Goal: Task Accomplishment & Management: Complete application form

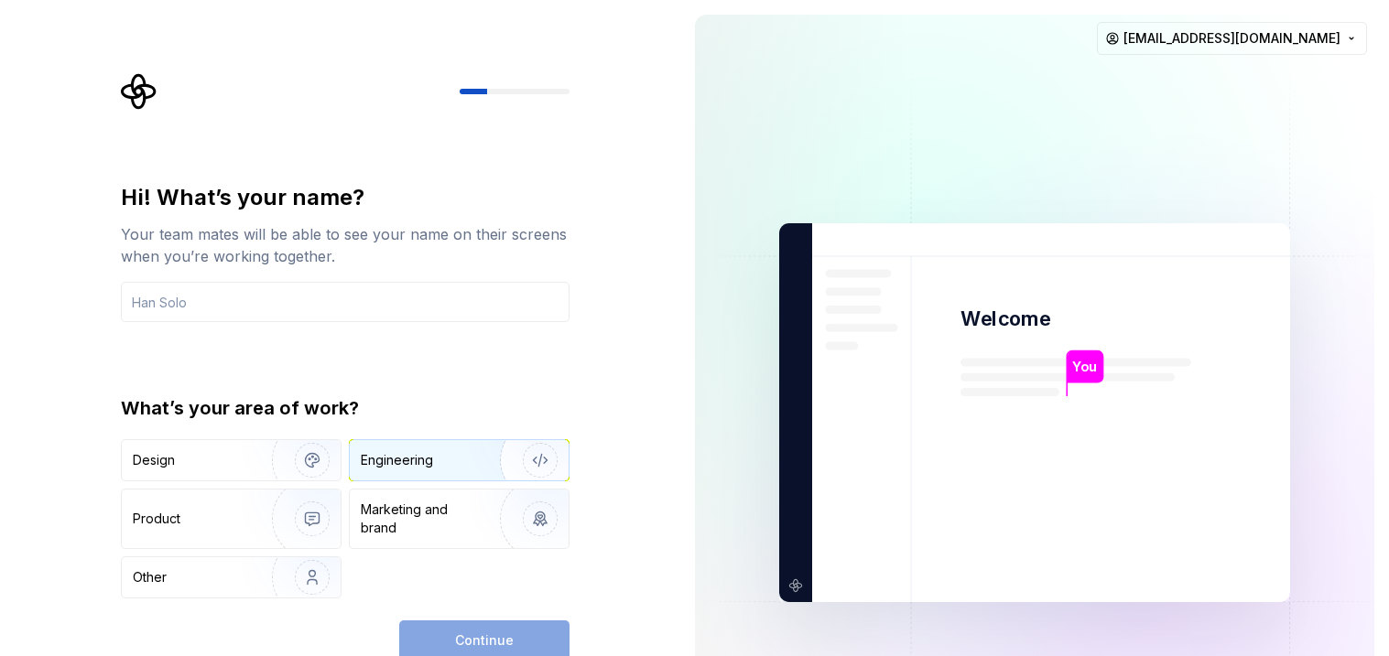
click at [369, 448] on div "Engineering" at bounding box center [459, 460] width 219 height 40
click at [281, 483] on div "Design Engineering Product Marketing and brand Other" at bounding box center [345, 518] width 449 height 159
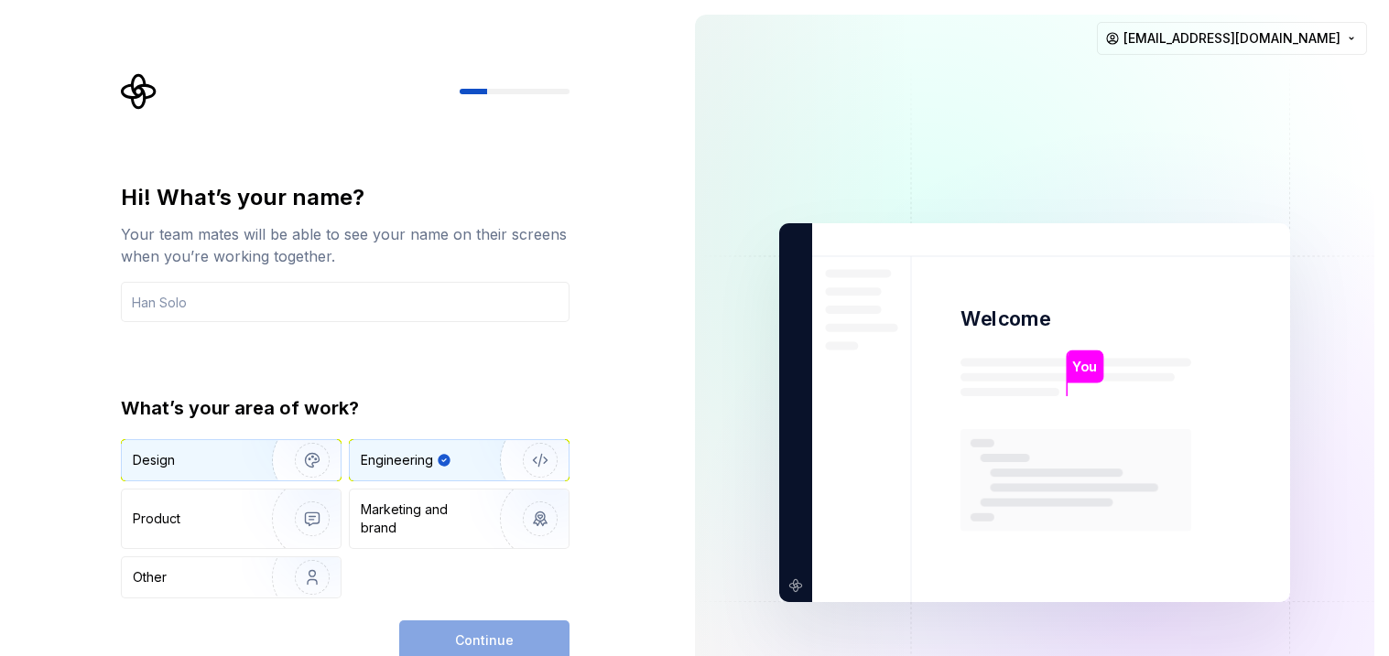
click at [261, 465] on img "button" at bounding box center [300, 460] width 117 height 123
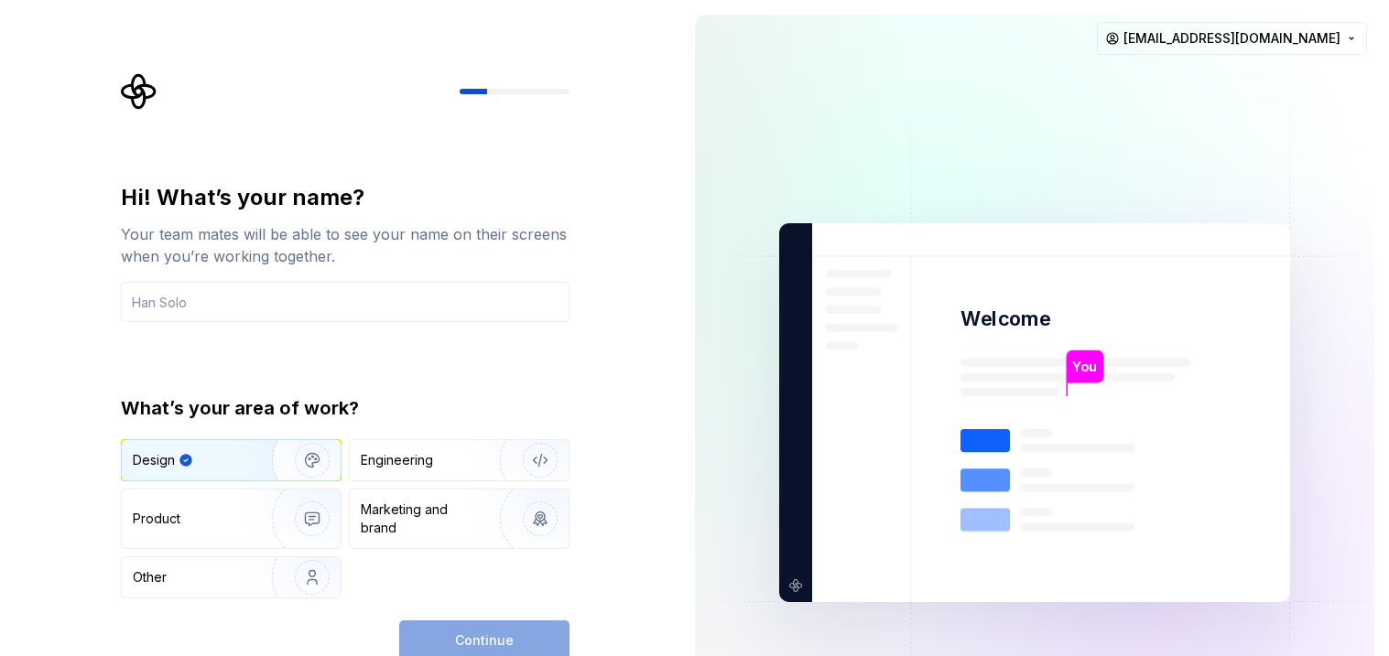
type button "Design"
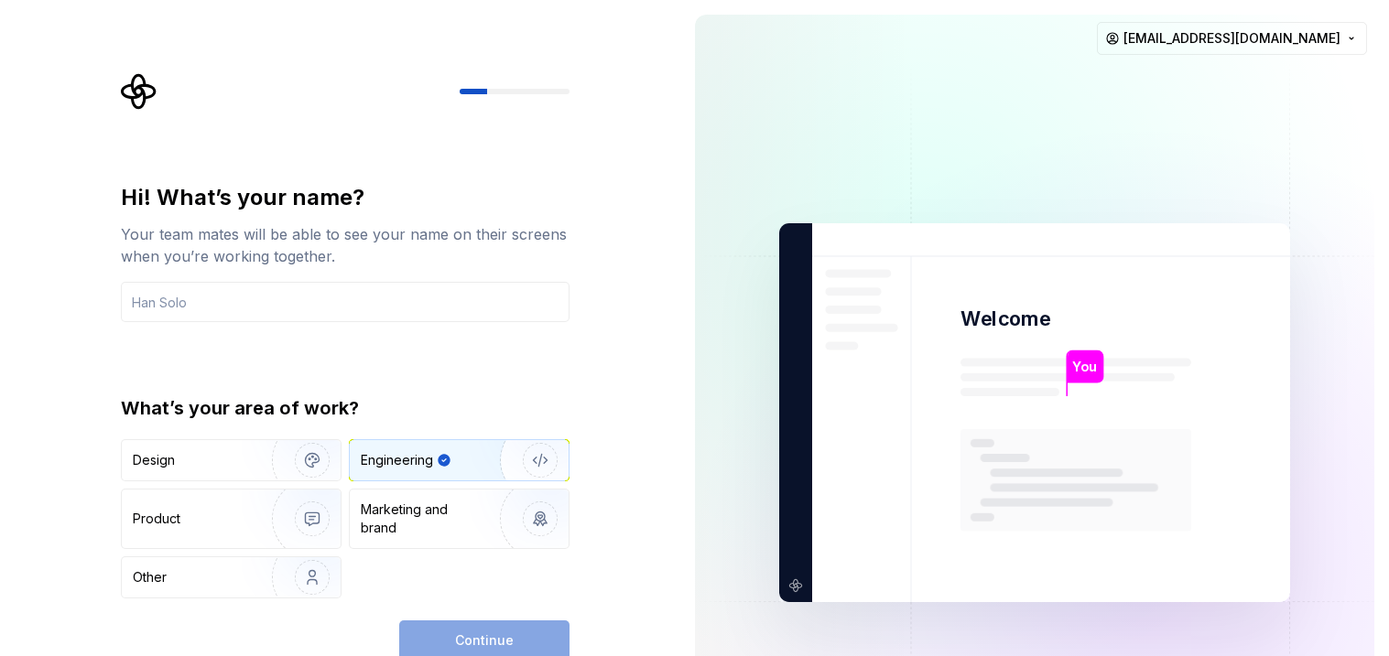
type button "Engineering"
type button "Product"
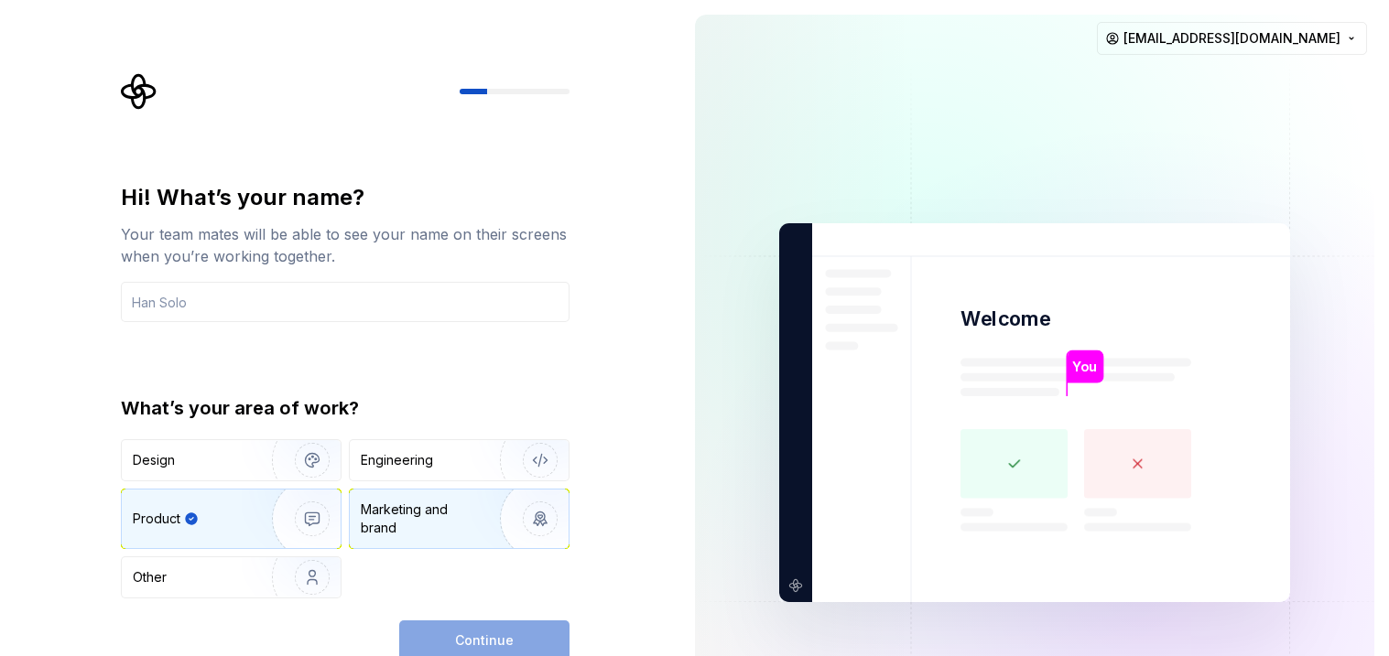
click at [423, 513] on div "Marketing and brand" at bounding box center [423, 519] width 124 height 37
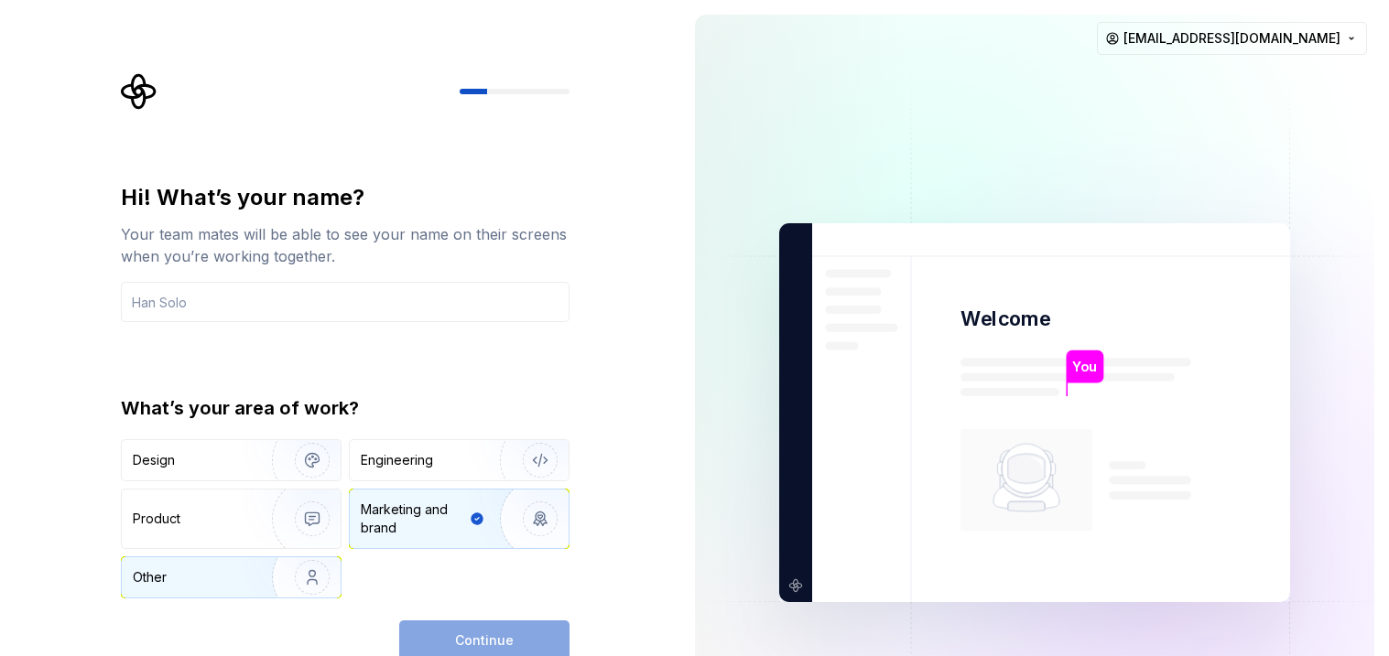
click at [278, 571] on img "button" at bounding box center [300, 577] width 117 height 123
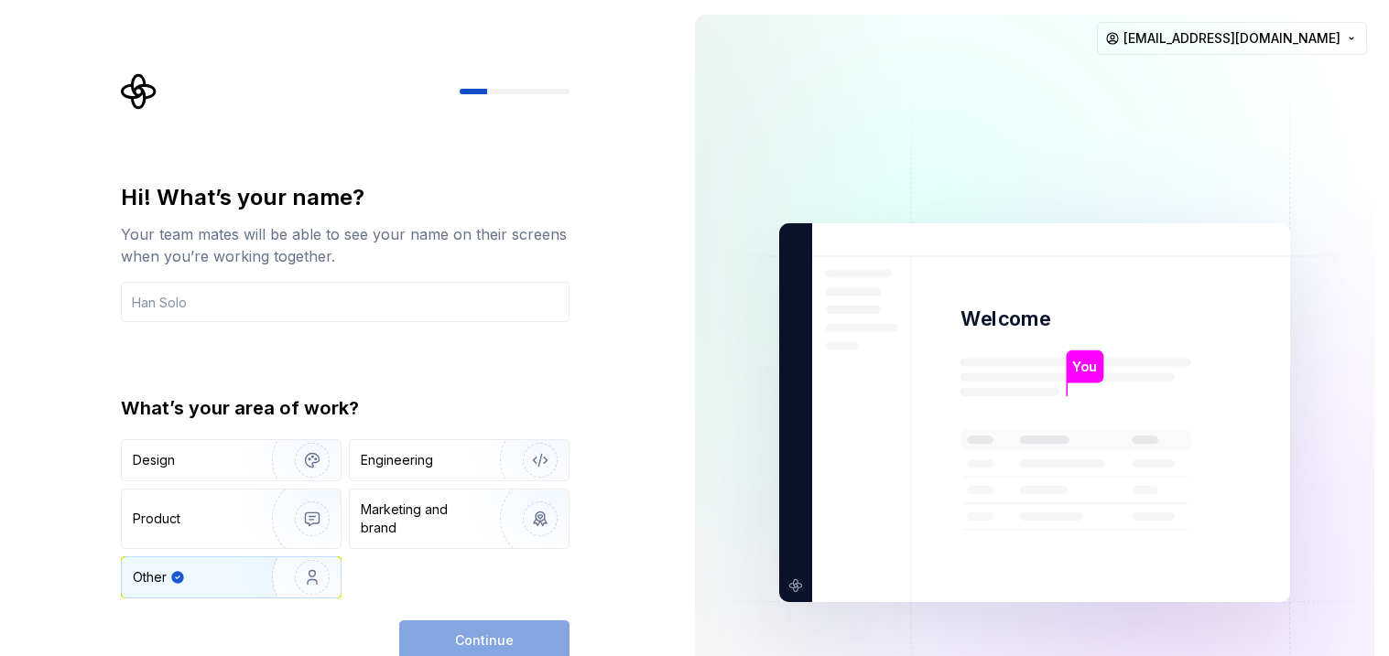
click at [441, 633] on div "Continue" at bounding box center [484, 641] width 170 height 40
click at [392, 543] on div "Marketing and brand" at bounding box center [459, 519] width 219 height 59
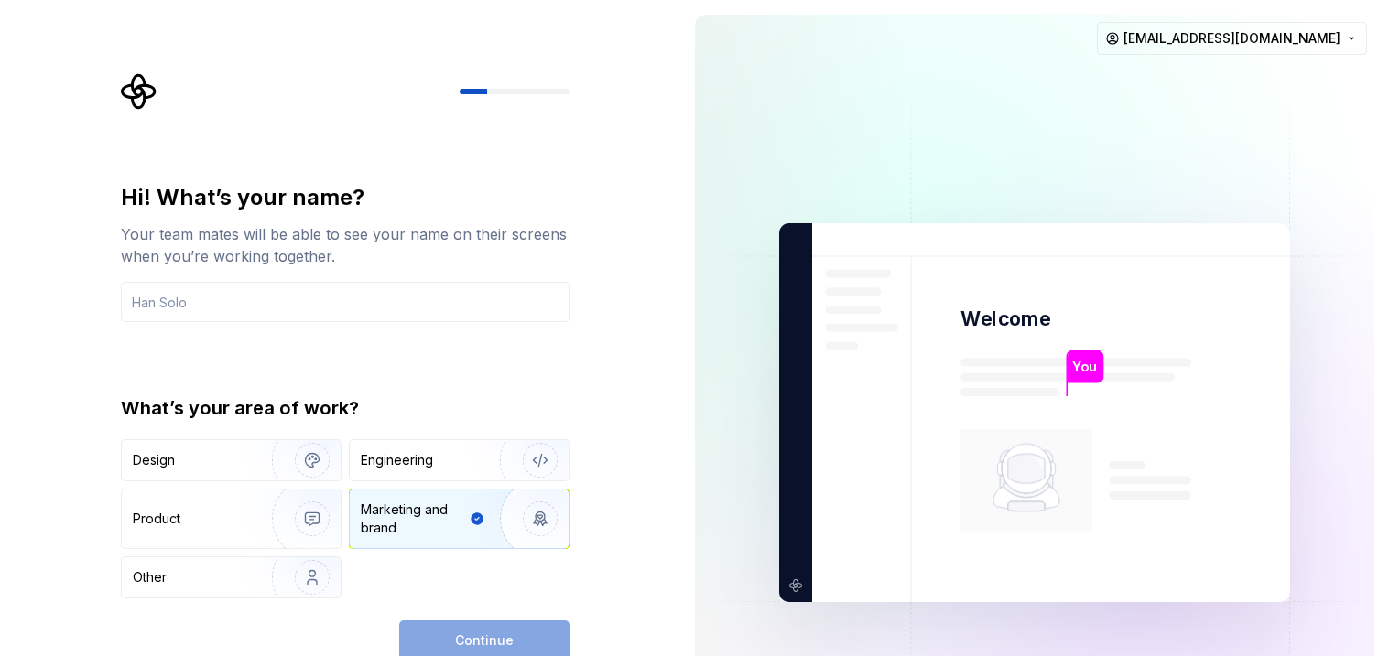
click at [537, 514] on img "button" at bounding box center [528, 519] width 117 height 123
click at [534, 517] on img "button" at bounding box center [528, 519] width 117 height 123
click at [382, 430] on div "What’s your area of work? Design Engineering Product Marketing and brand Other" at bounding box center [345, 496] width 449 height 203
click at [379, 313] on input "text" at bounding box center [345, 302] width 449 height 40
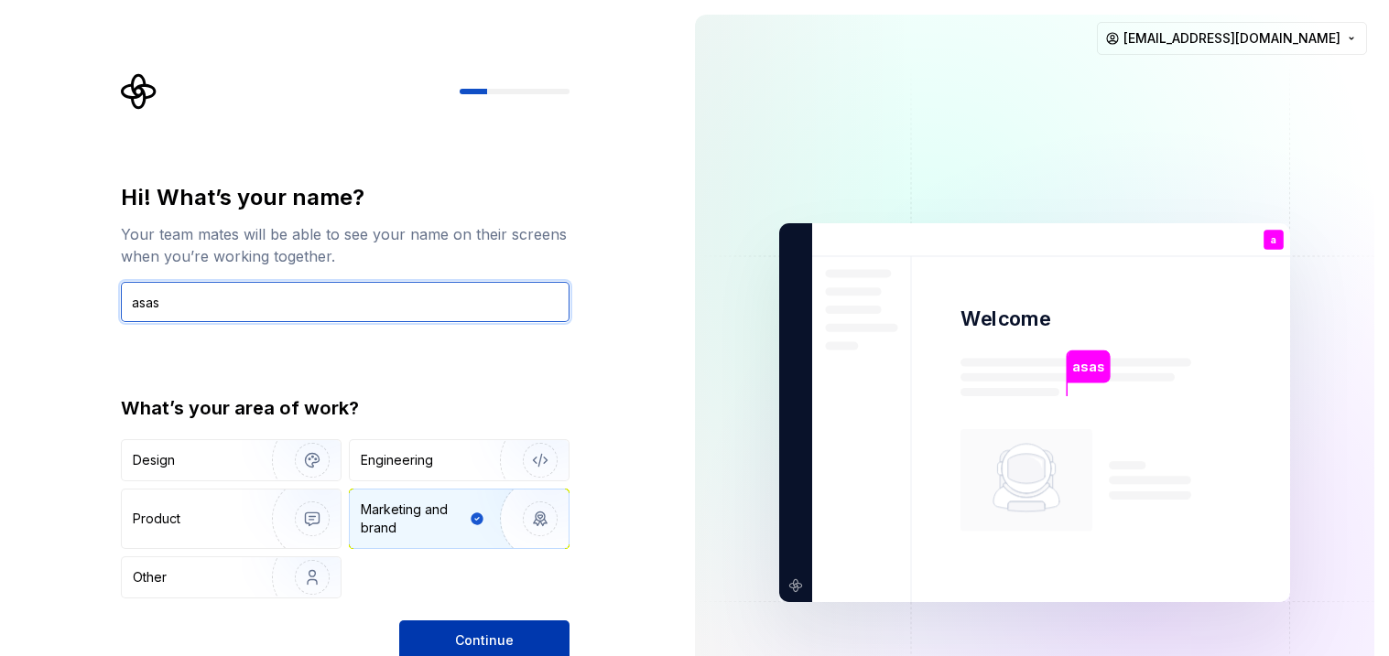
type input "asas"
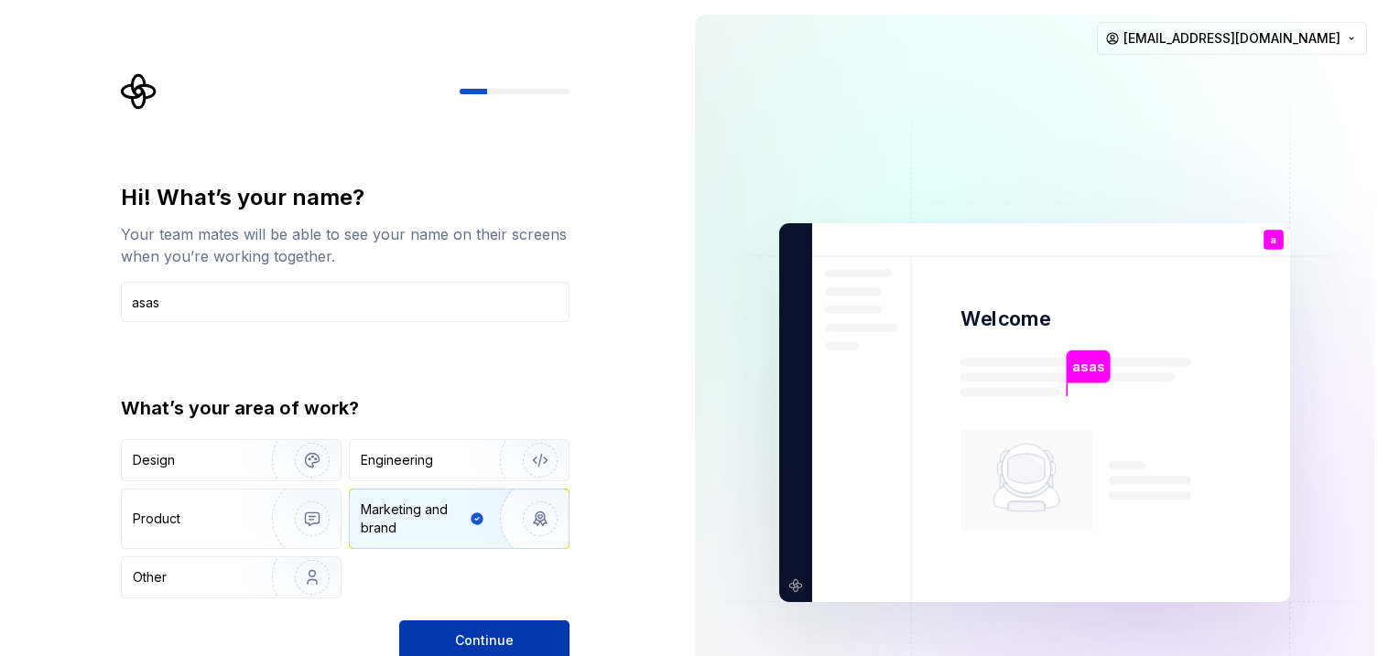
click at [510, 630] on button "Continue" at bounding box center [484, 641] width 170 height 40
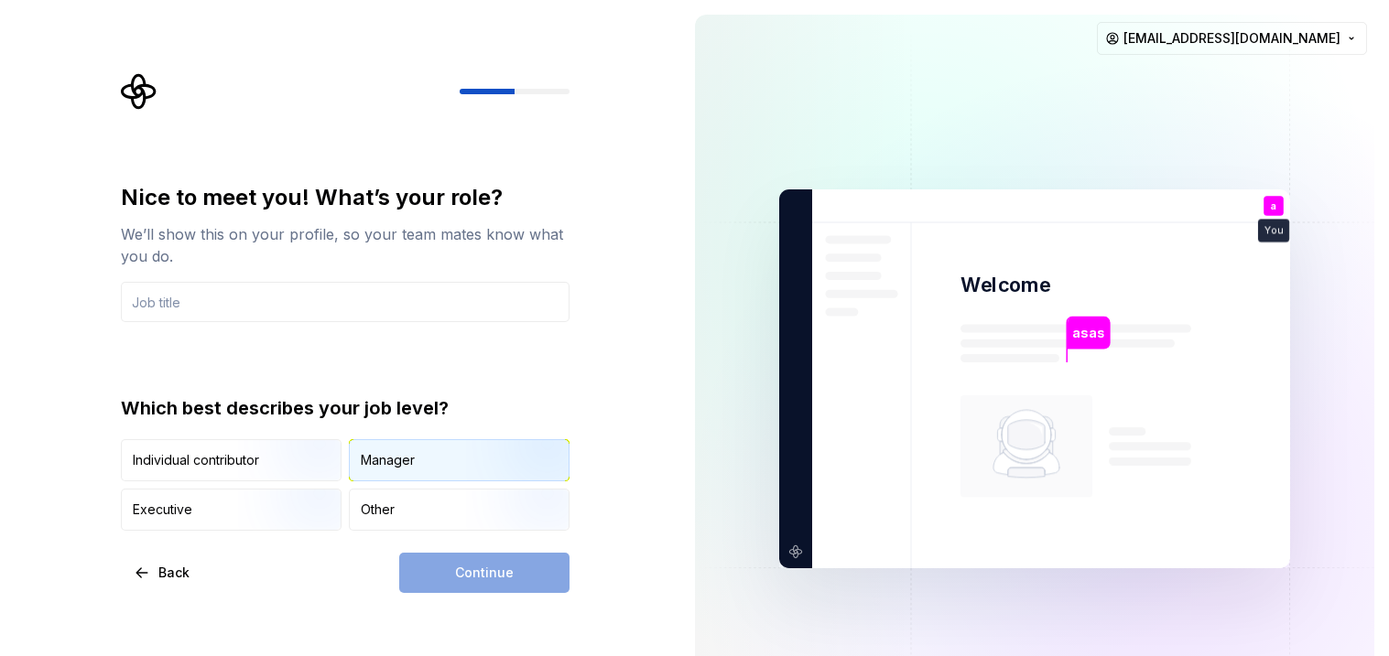
click at [399, 474] on div "Manager" at bounding box center [459, 460] width 219 height 40
click at [333, 302] on input "text" at bounding box center [345, 302] width 449 height 40
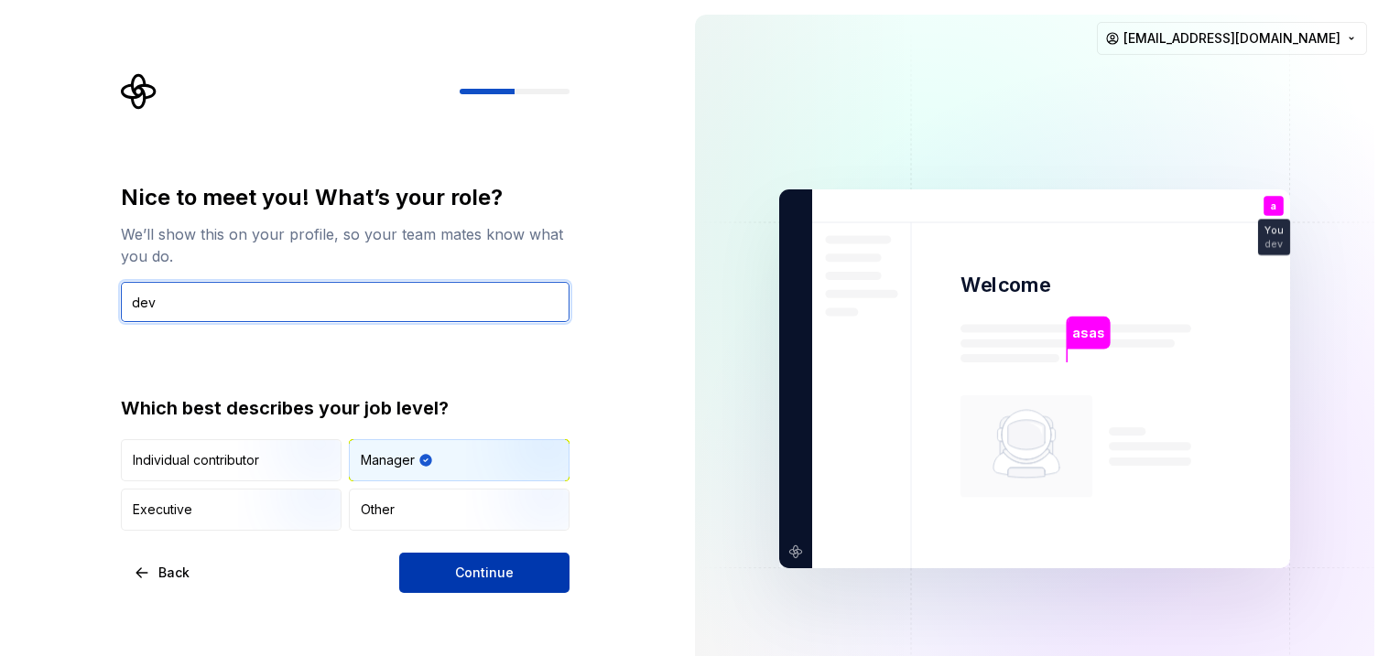
type input "dev"
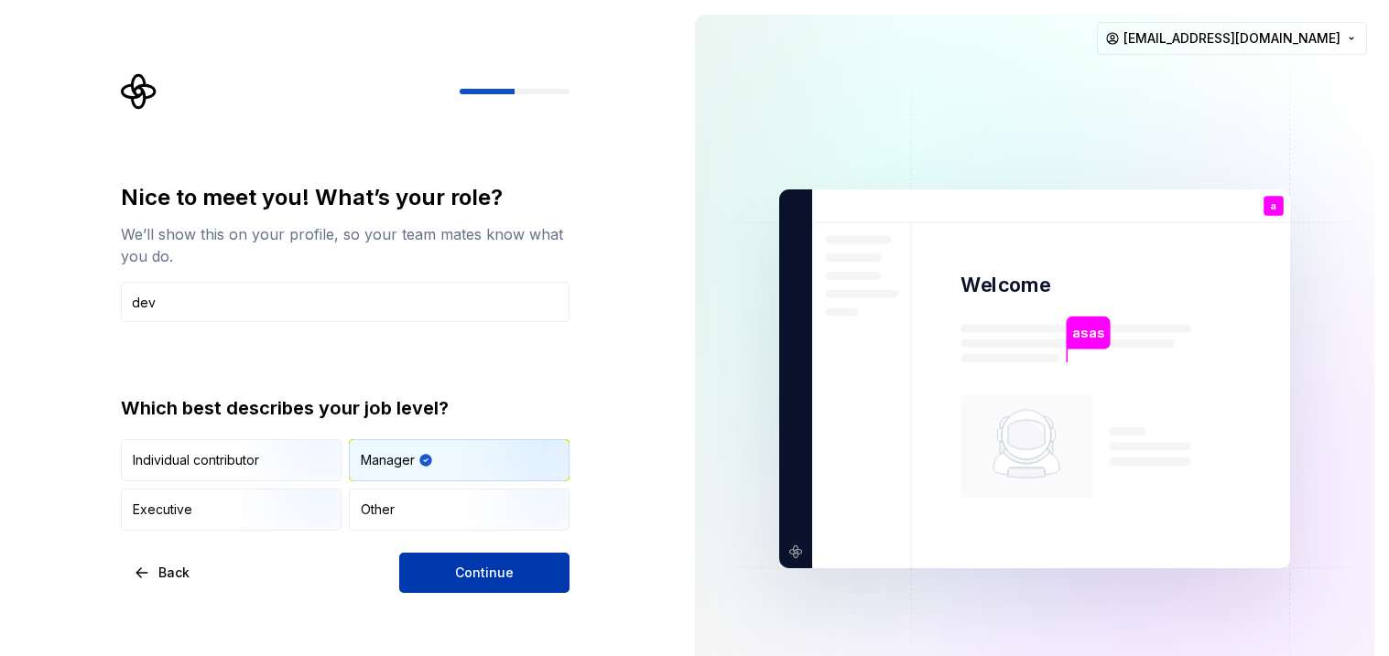
click at [455, 557] on button "Continue" at bounding box center [484, 573] width 170 height 40
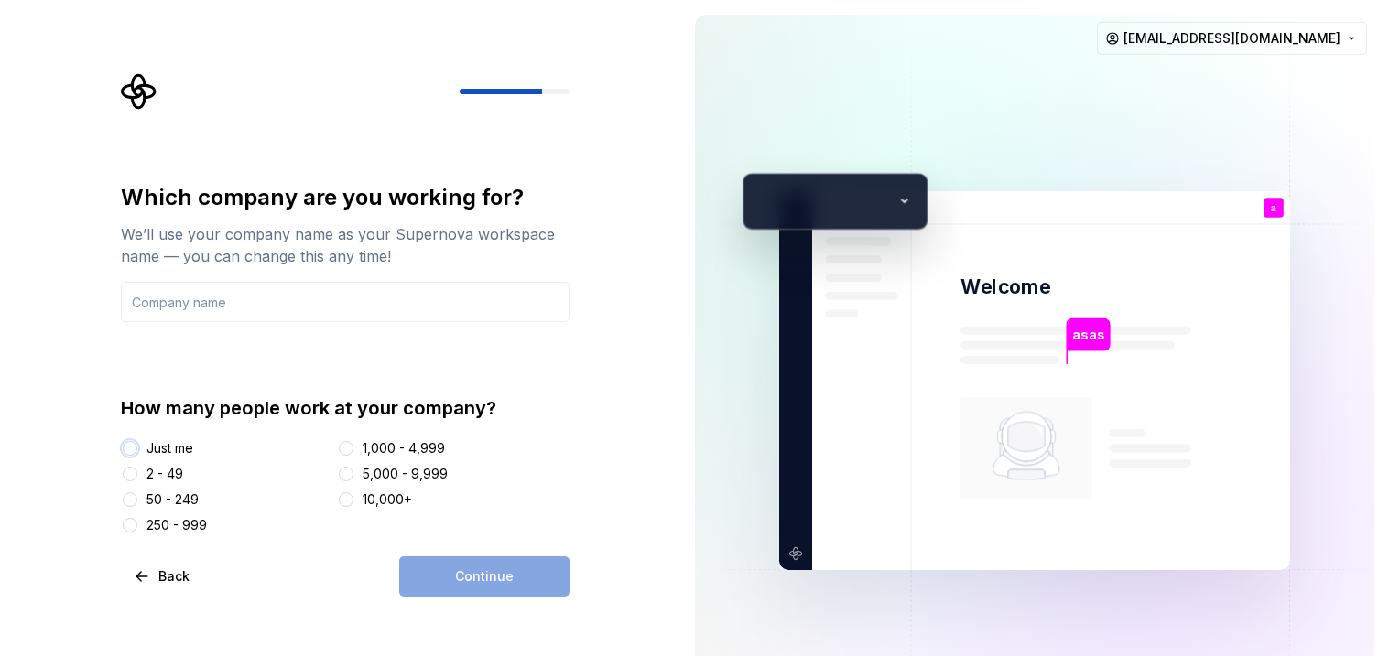
click at [135, 448] on button "Just me" at bounding box center [130, 448] width 15 height 15
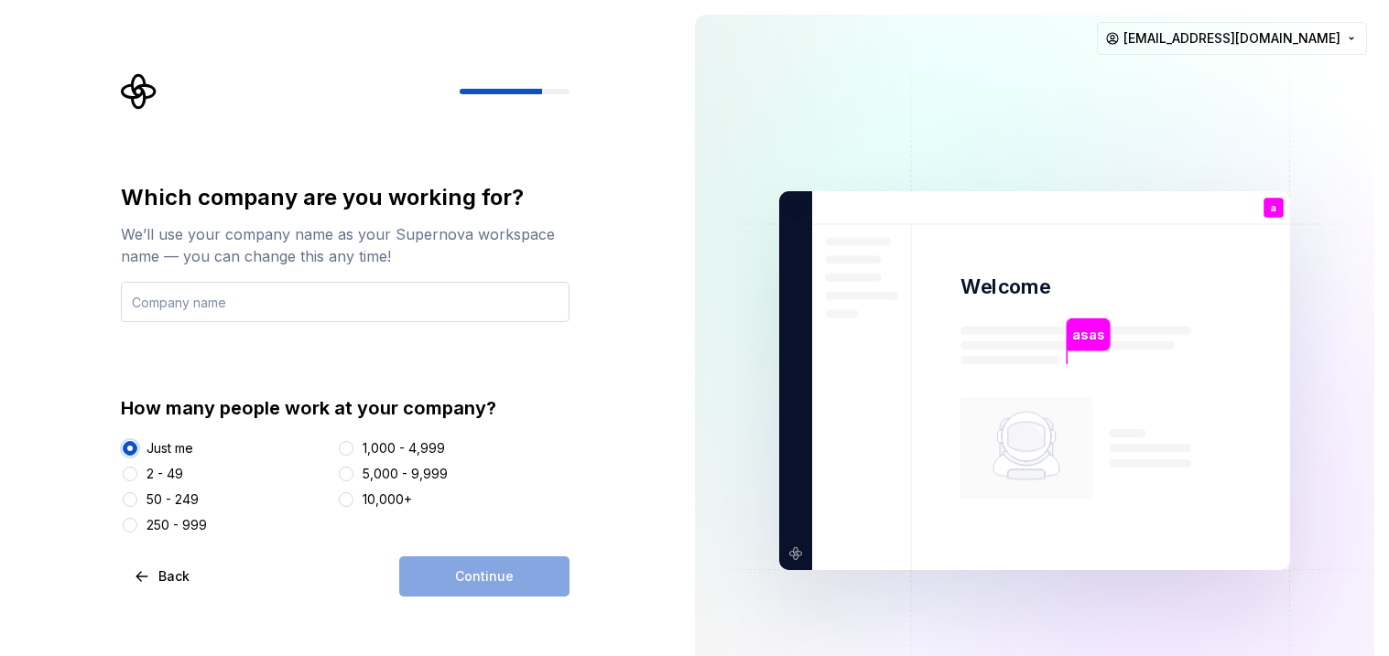
type button "Just me"
click at [278, 309] on input "text" at bounding box center [345, 302] width 449 height 40
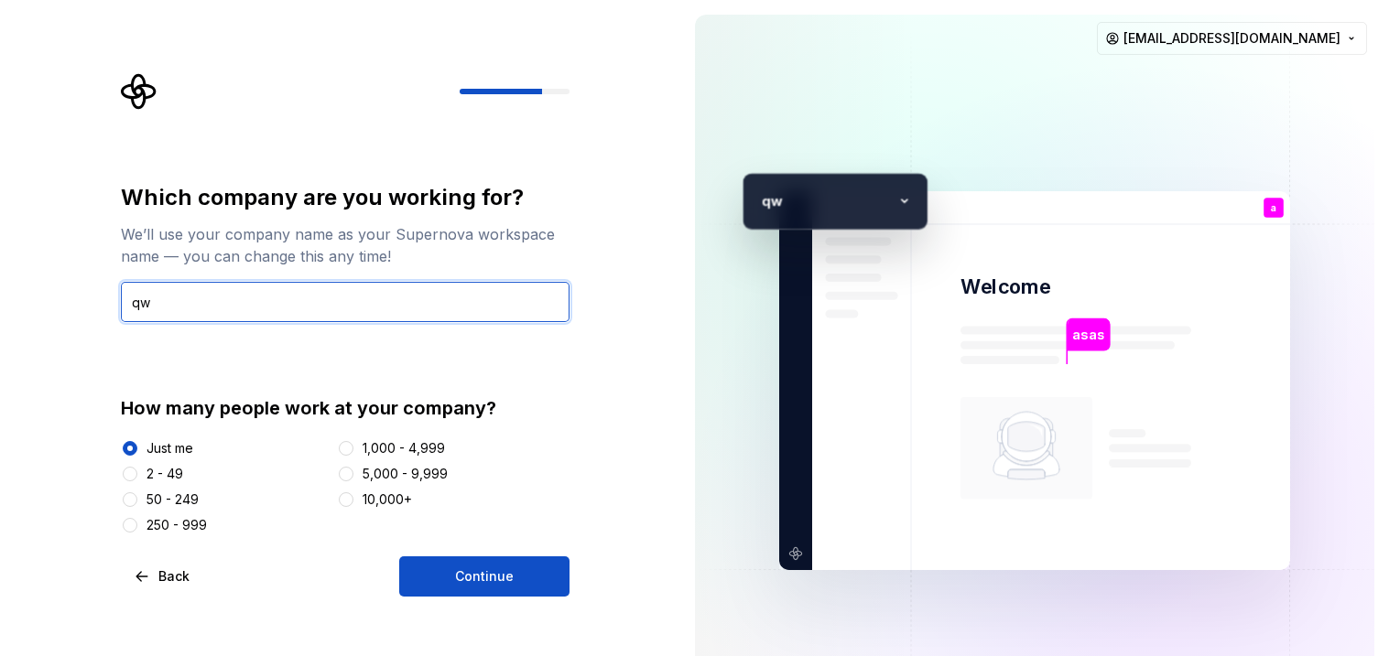
type input "qw"
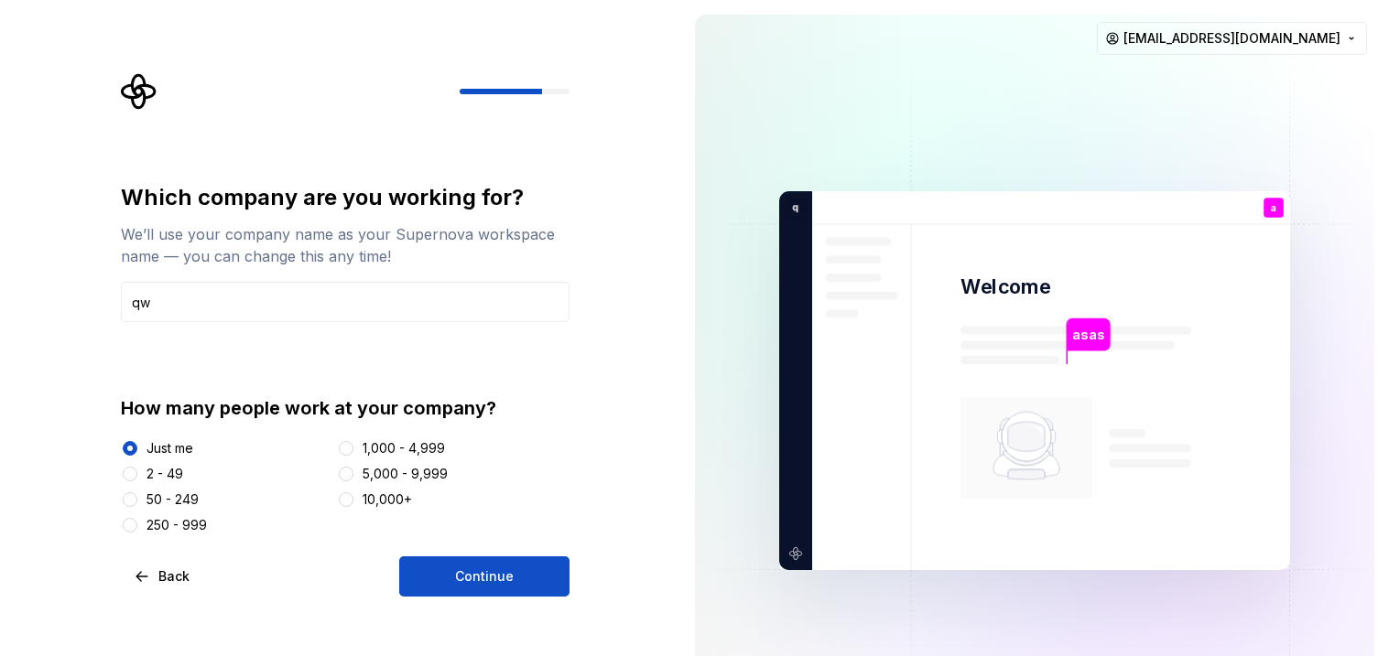
click at [469, 552] on div "Which company are you working for? We’ll use your company name as your Supernov…" at bounding box center [345, 390] width 449 height 414
click at [474, 560] on button "Continue" at bounding box center [484, 577] width 170 height 40
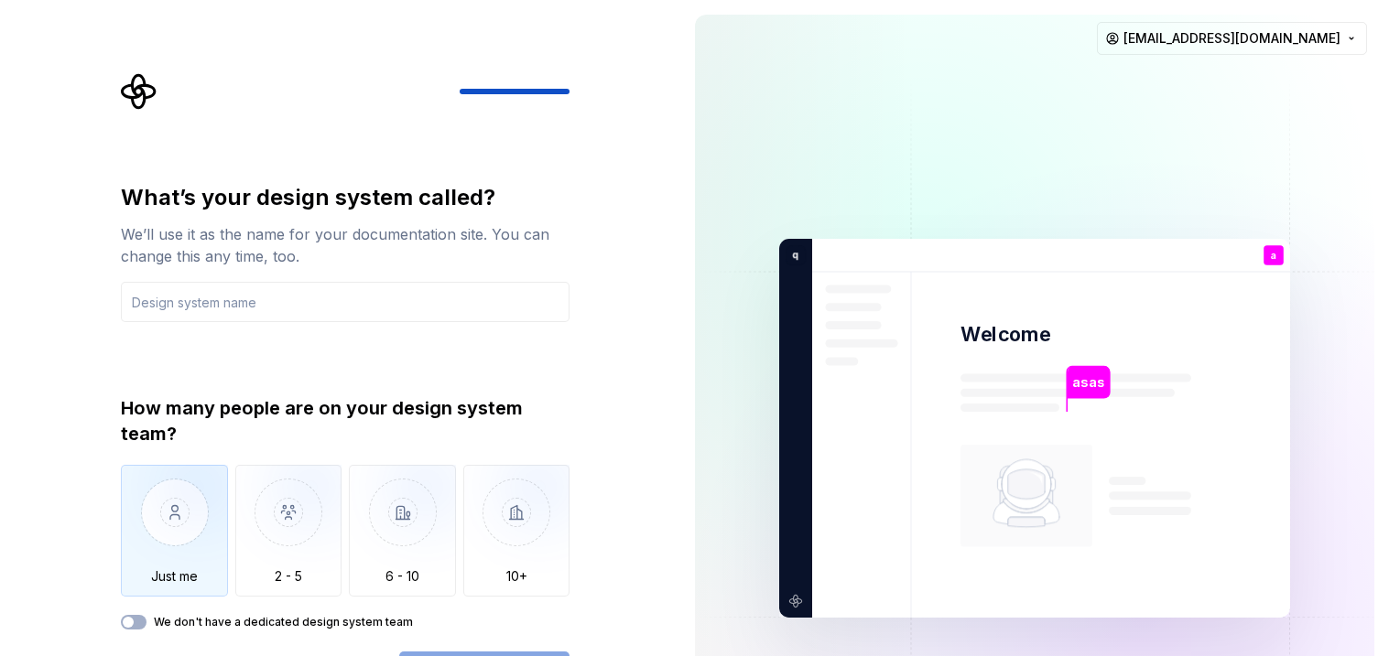
click at [173, 535] on img "button" at bounding box center [174, 526] width 107 height 123
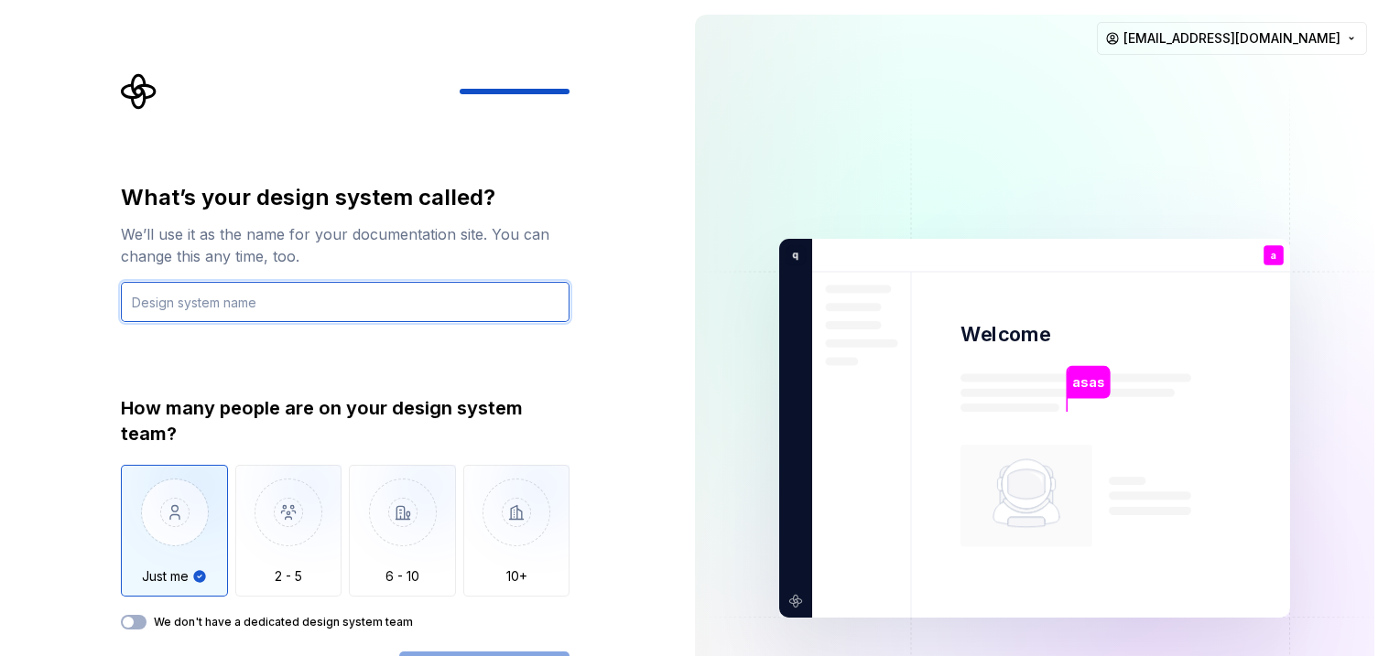
click at [232, 312] on input "text" at bounding box center [345, 302] width 449 height 40
type input "d"
type input "devs"
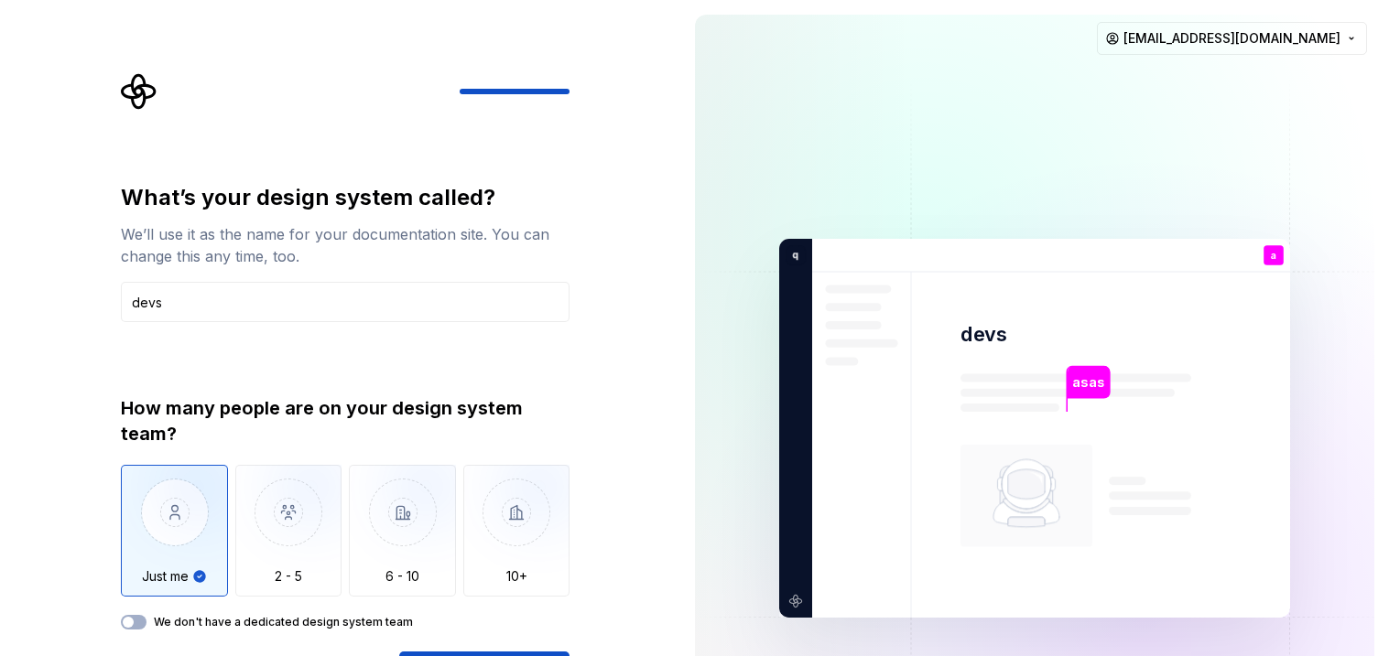
click at [502, 648] on div "What’s your design system called? We’ll use it as the name for your documentati…" at bounding box center [345, 437] width 449 height 509
click at [503, 650] on div "What’s your design system called? We’ll use it as the name for your documentati…" at bounding box center [345, 437] width 449 height 509
click at [557, 646] on div "What’s your design system called? We’ll use it as the name for your documentati…" at bounding box center [345, 437] width 449 height 509
click at [557, 647] on div "What’s your design system called? We’ll use it as the name for your documentati…" at bounding box center [345, 437] width 449 height 509
click at [541, 648] on div "What’s your design system called? We’ll use it as the name for your documentati…" at bounding box center [345, 437] width 449 height 509
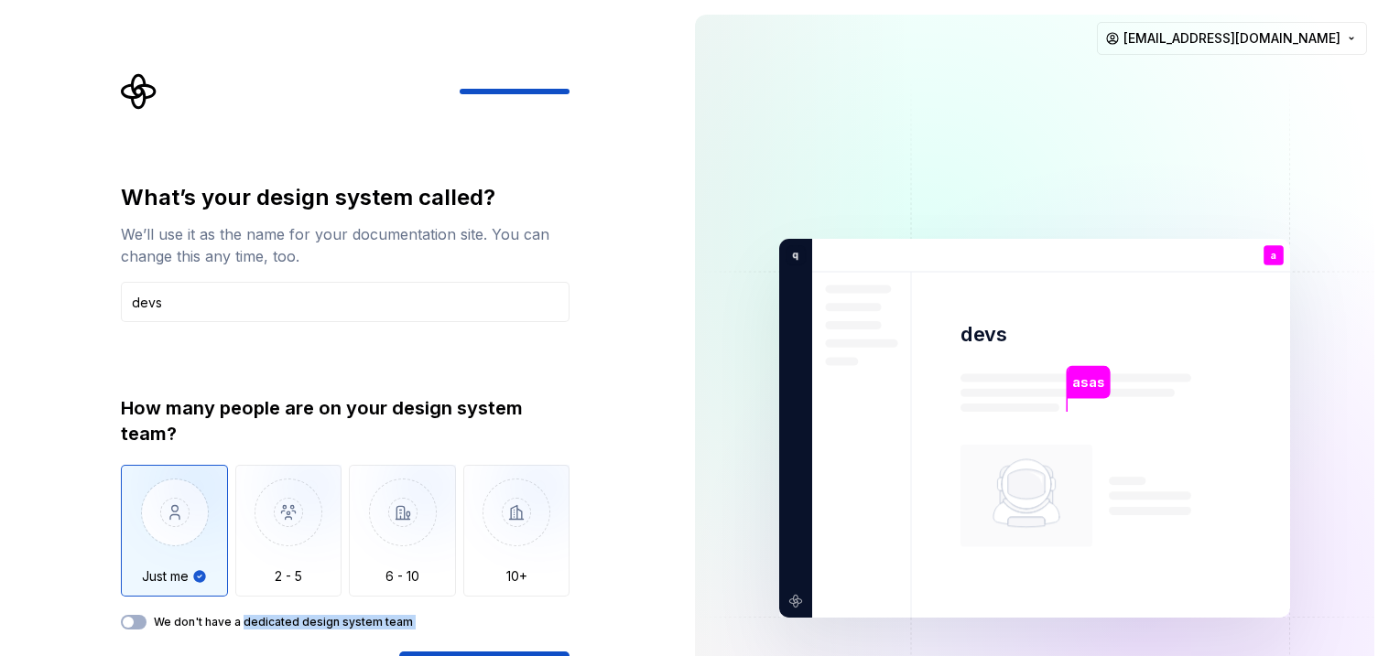
drag, startPoint x: 242, startPoint y: 629, endPoint x: 327, endPoint y: 682, distance: 100.3
click at [327, 655] on html "What’s your design system called? We’ll use it as the name for your documentati…" at bounding box center [694, 328] width 1389 height 656
click at [425, 649] on div "What’s your design system called? We’ll use it as the name for your documentati…" at bounding box center [345, 437] width 449 height 509
click at [434, 646] on div "What’s your design system called? We’ll use it as the name for your documentati…" at bounding box center [345, 437] width 449 height 509
click at [583, 102] on div "What’s your design system called? We’ll use it as the name for your documentati…" at bounding box center [350, 382] width 481 height 619
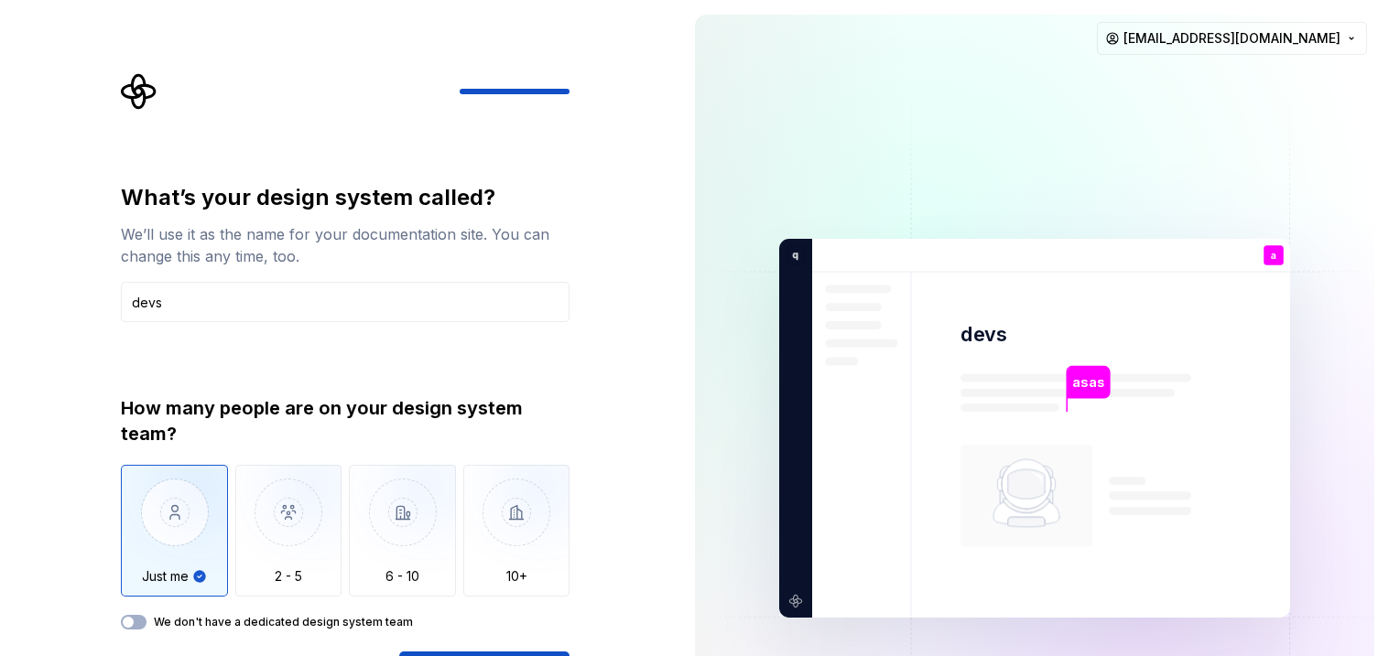
click at [502, 650] on div "What’s your design system called? We’ll use it as the name for your documentati…" at bounding box center [345, 437] width 449 height 509
click at [493, 649] on div "What’s your design system called? We’ll use it as the name for your documentati…" at bounding box center [345, 437] width 449 height 509
click at [148, 619] on div "We don't have a dedicated design system team" at bounding box center [345, 622] width 449 height 15
click at [139, 620] on button "We don't have a dedicated design system team" at bounding box center [134, 622] width 26 height 15
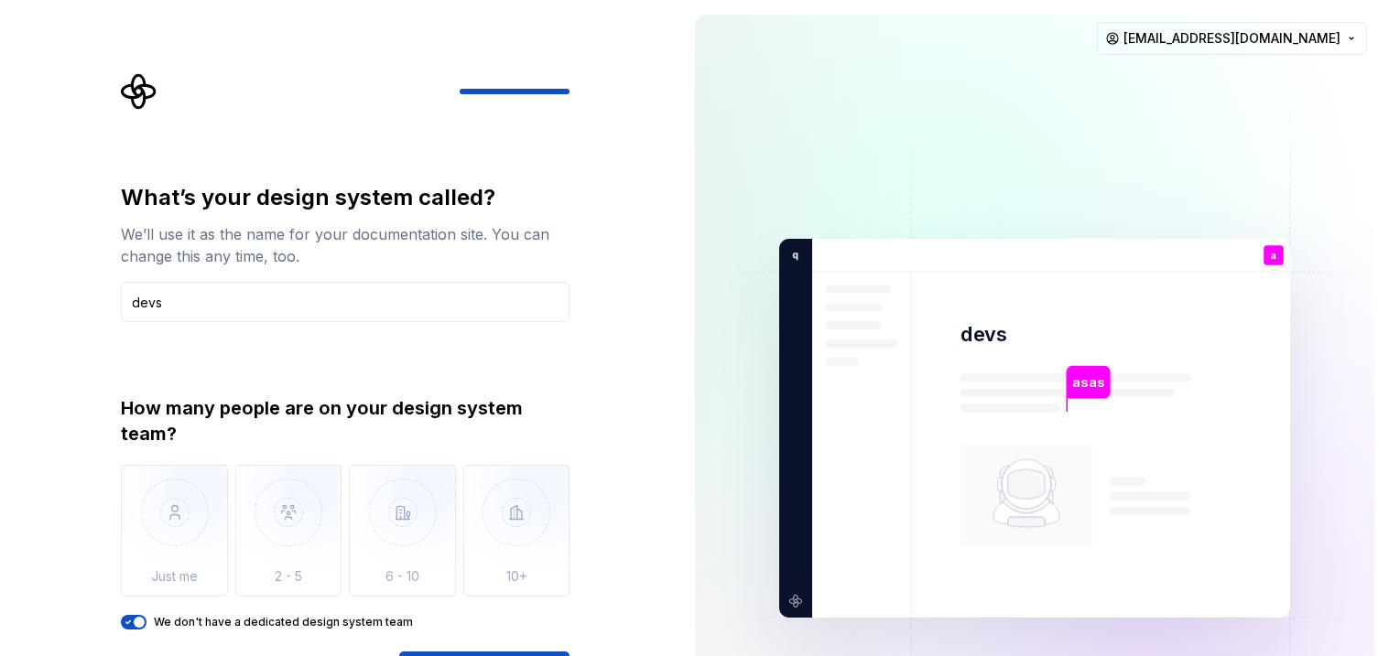
click at [135, 622] on span "button" at bounding box center [139, 622] width 11 height 11
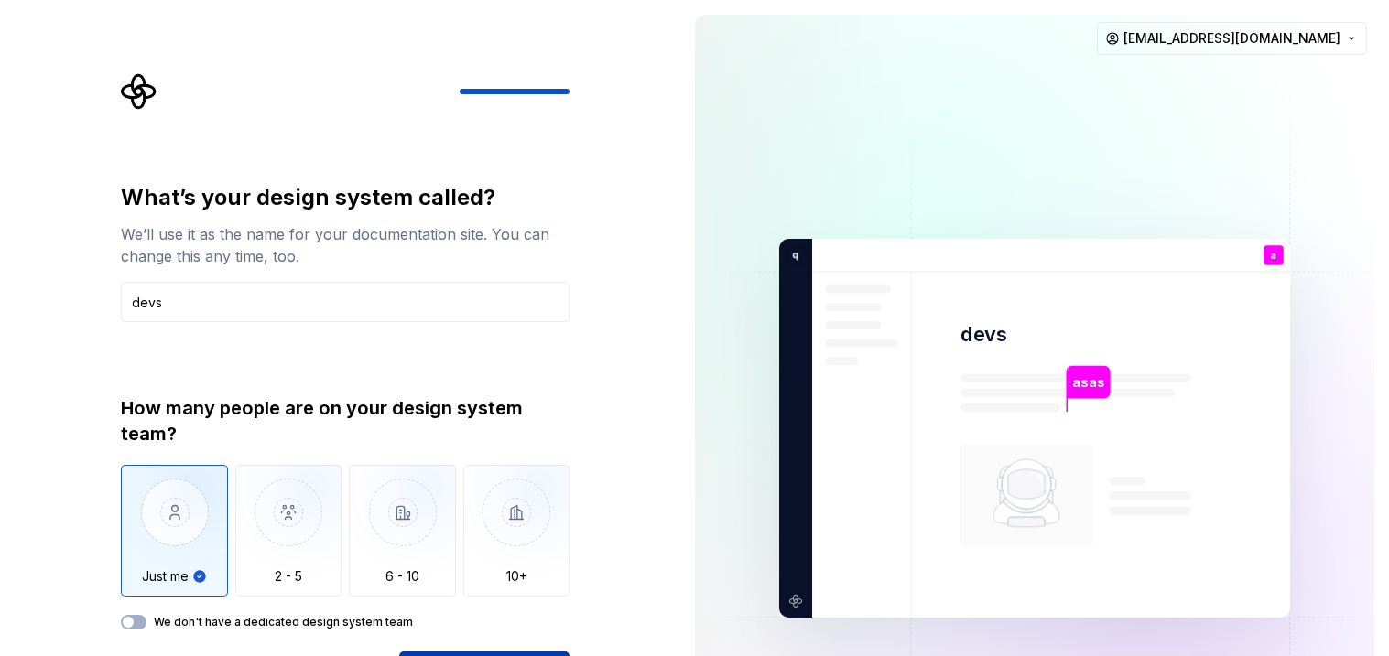
click at [306, 555] on img "button" at bounding box center [288, 526] width 107 height 123
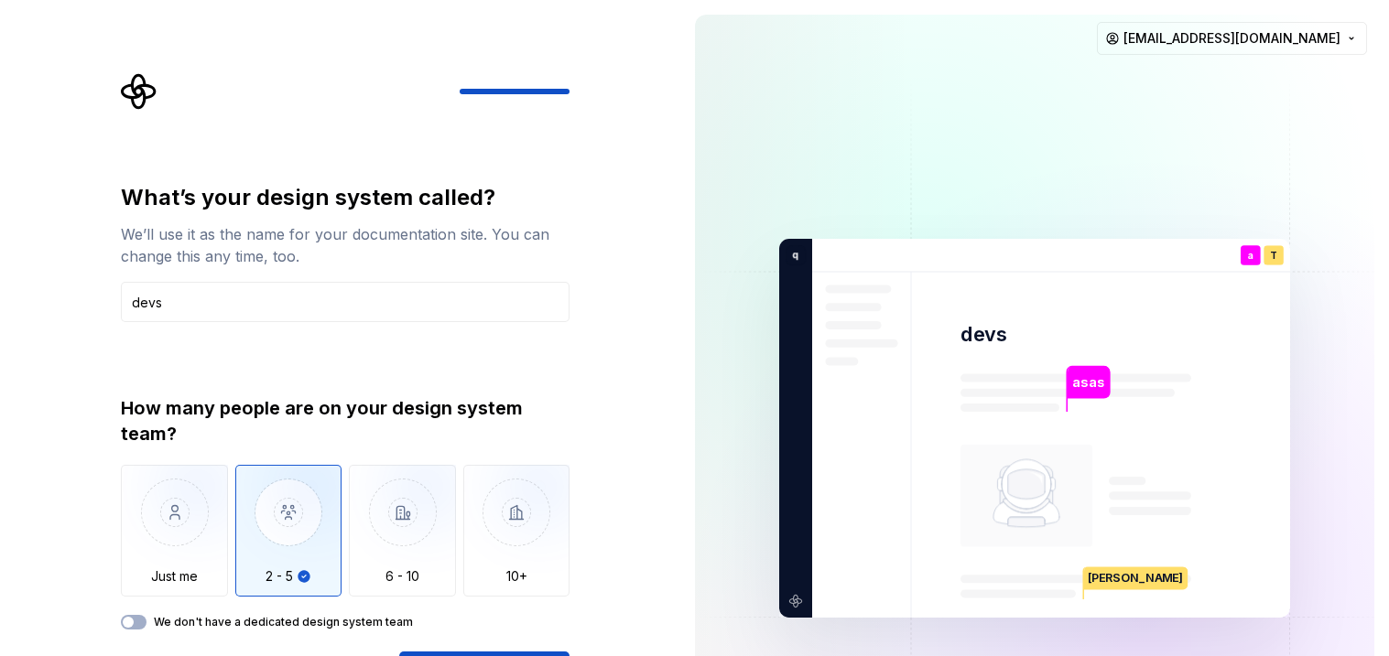
click at [434, 648] on div "What’s your design system called? We’ll use it as the name for your documentati…" at bounding box center [345, 437] width 449 height 509
click at [495, 639] on div "What’s your design system called? We’ll use it as the name for your documentati…" at bounding box center [345, 437] width 449 height 509
click at [479, 647] on div "What’s your design system called? We’ll use it as the name for your documentati…" at bounding box center [345, 437] width 449 height 509
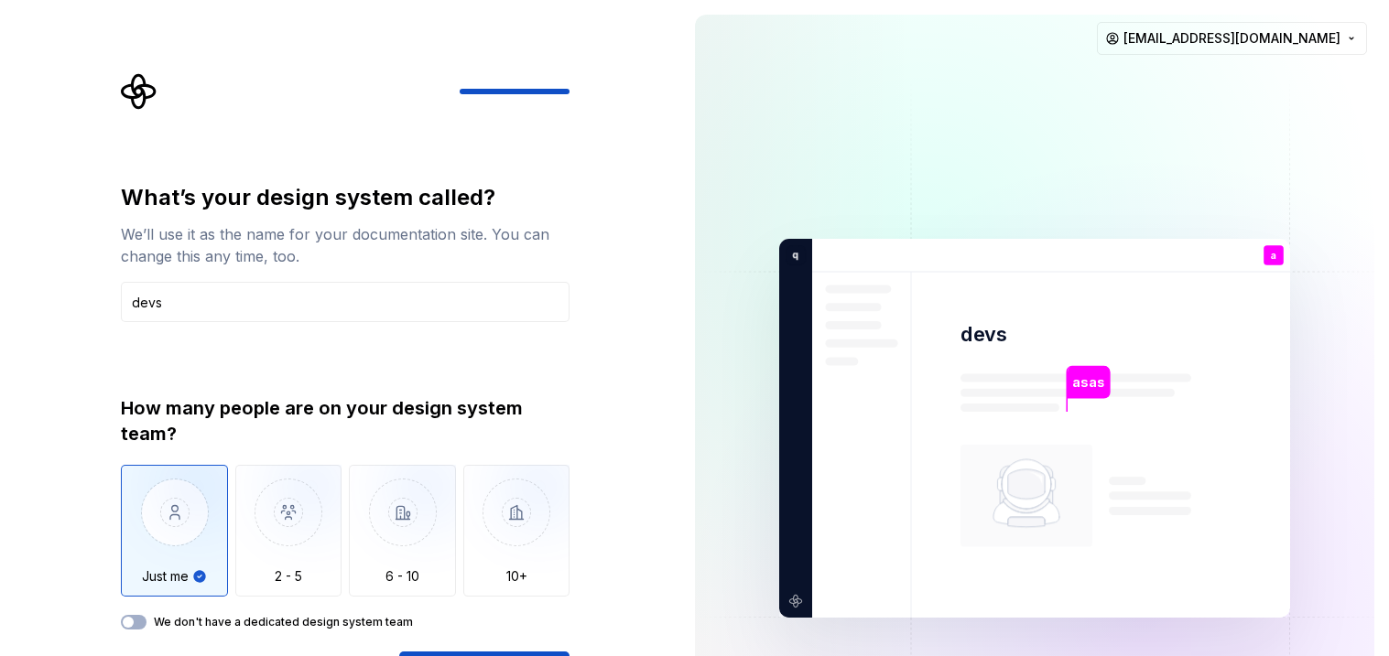
drag, startPoint x: 1387, startPoint y: 130, endPoint x: 1386, endPoint y: 278, distance: 148.3
click at [1386, 278] on div "asas devs a You dev T B +3 q w Thomas Brooke Jamie veronqueandrei@gmail.com" at bounding box center [1034, 428] width 709 height 857
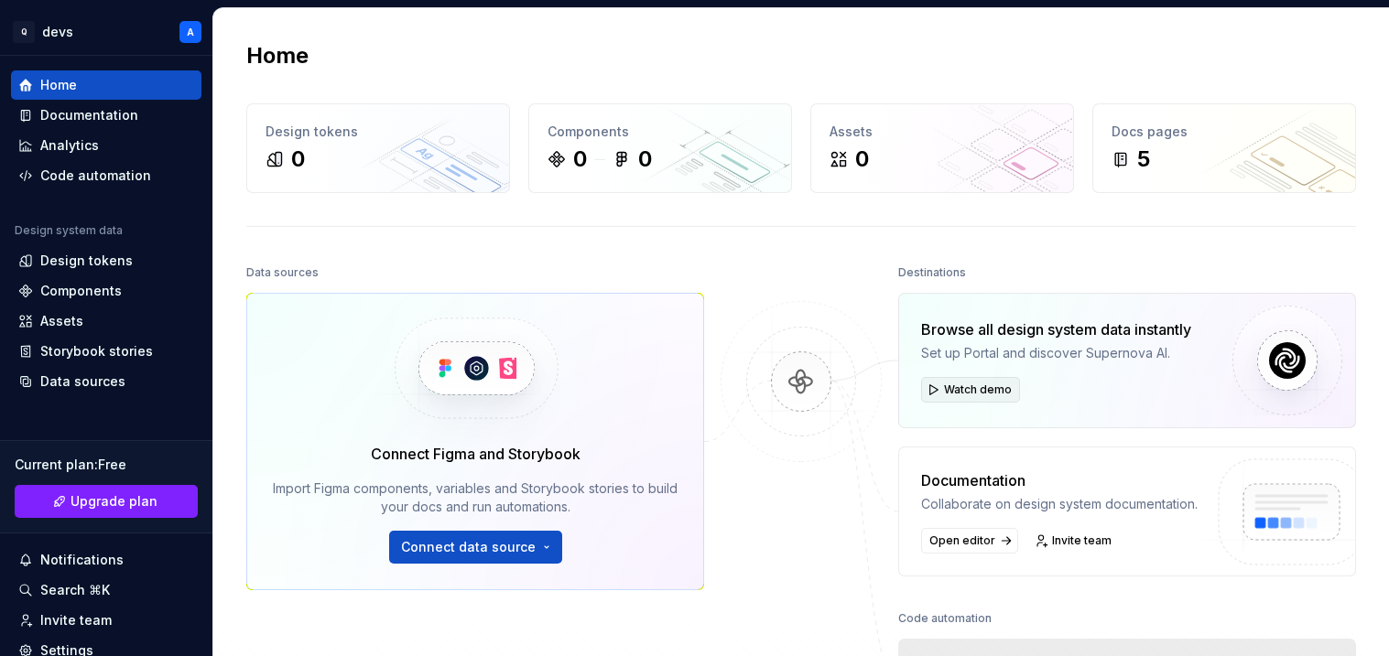
click at [981, 387] on span "Watch demo" at bounding box center [978, 390] width 68 height 15
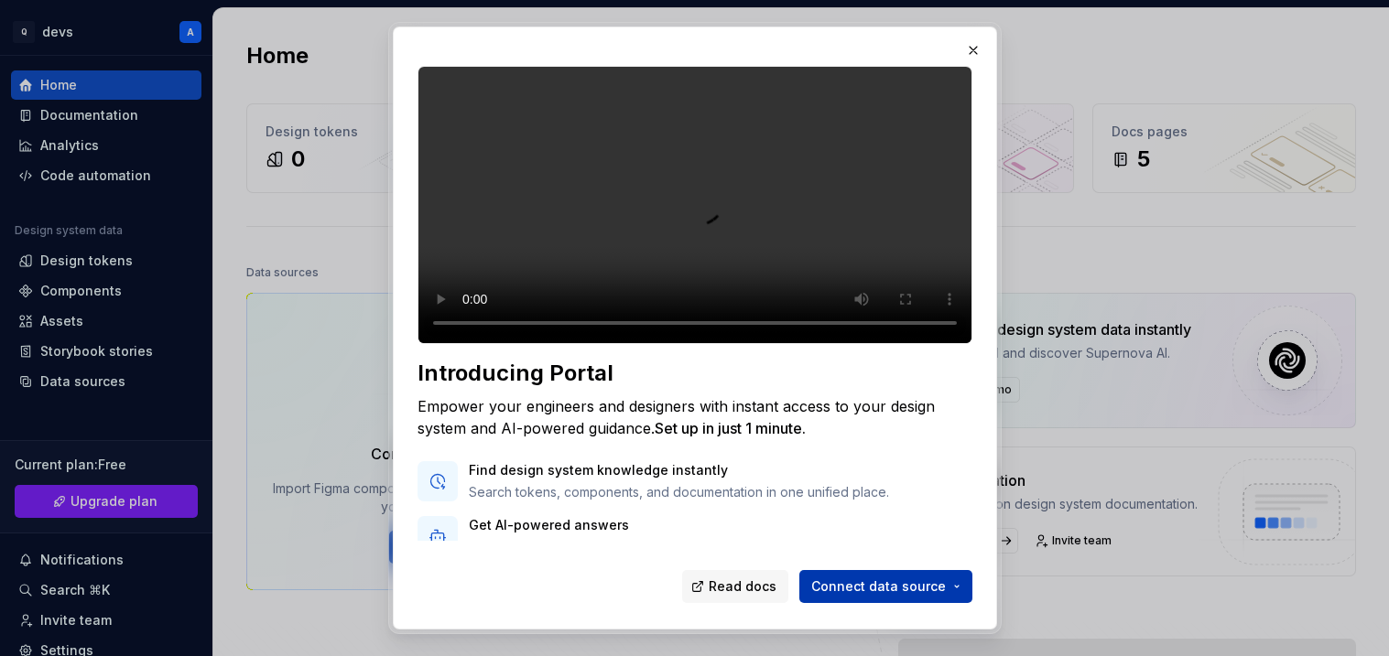
click at [942, 595] on span "Connect data source" at bounding box center [878, 587] width 135 height 18
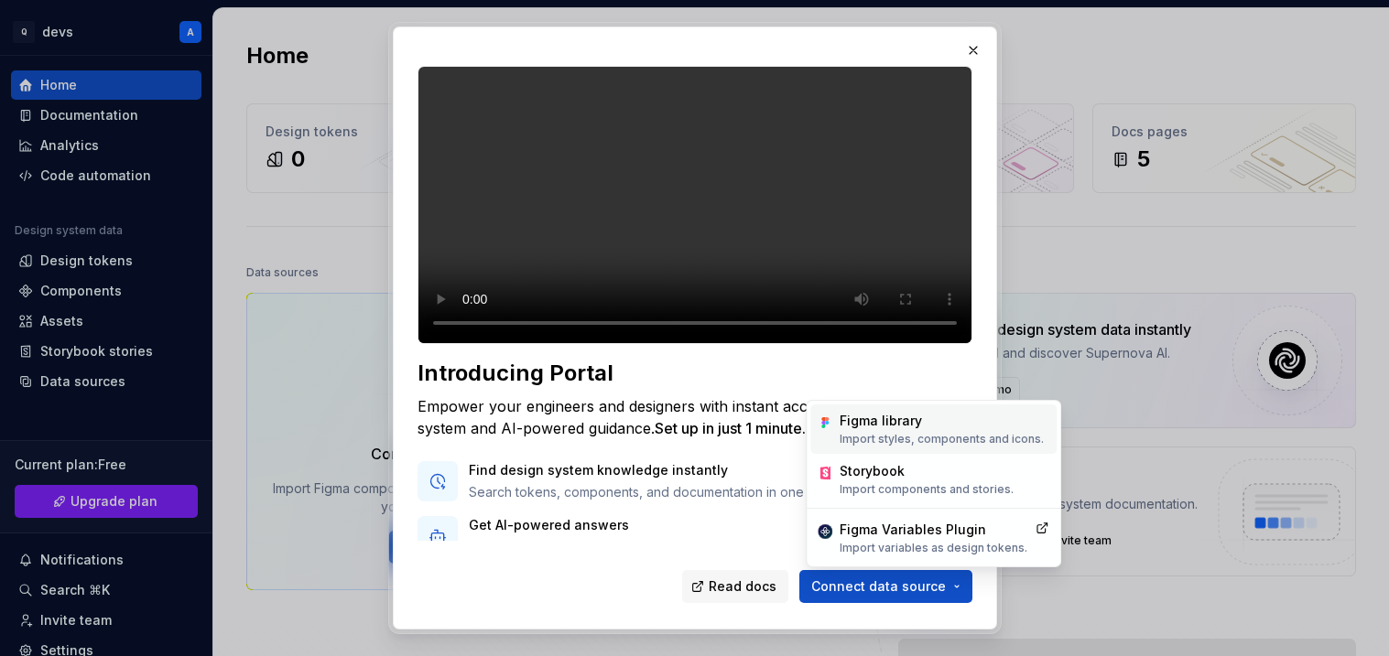
click at [923, 423] on div "Figma library" at bounding box center [941, 421] width 204 height 18
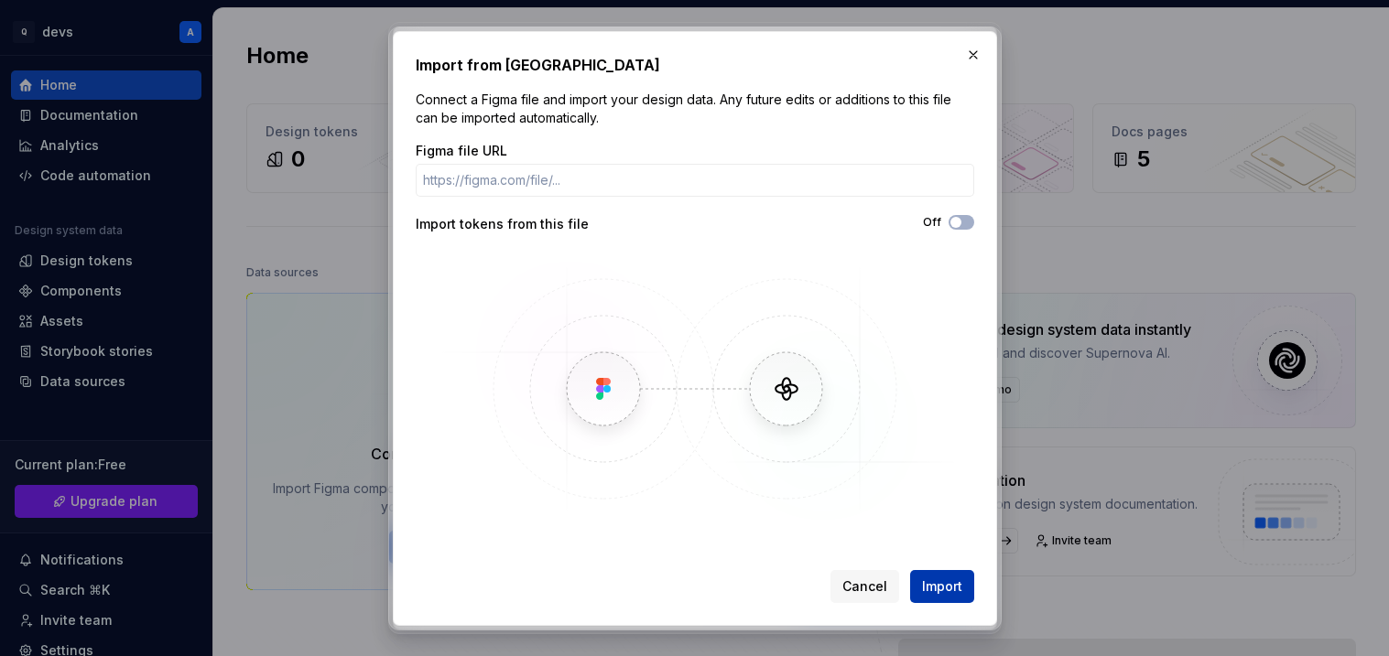
click at [947, 587] on span "Import" at bounding box center [942, 587] width 40 height 18
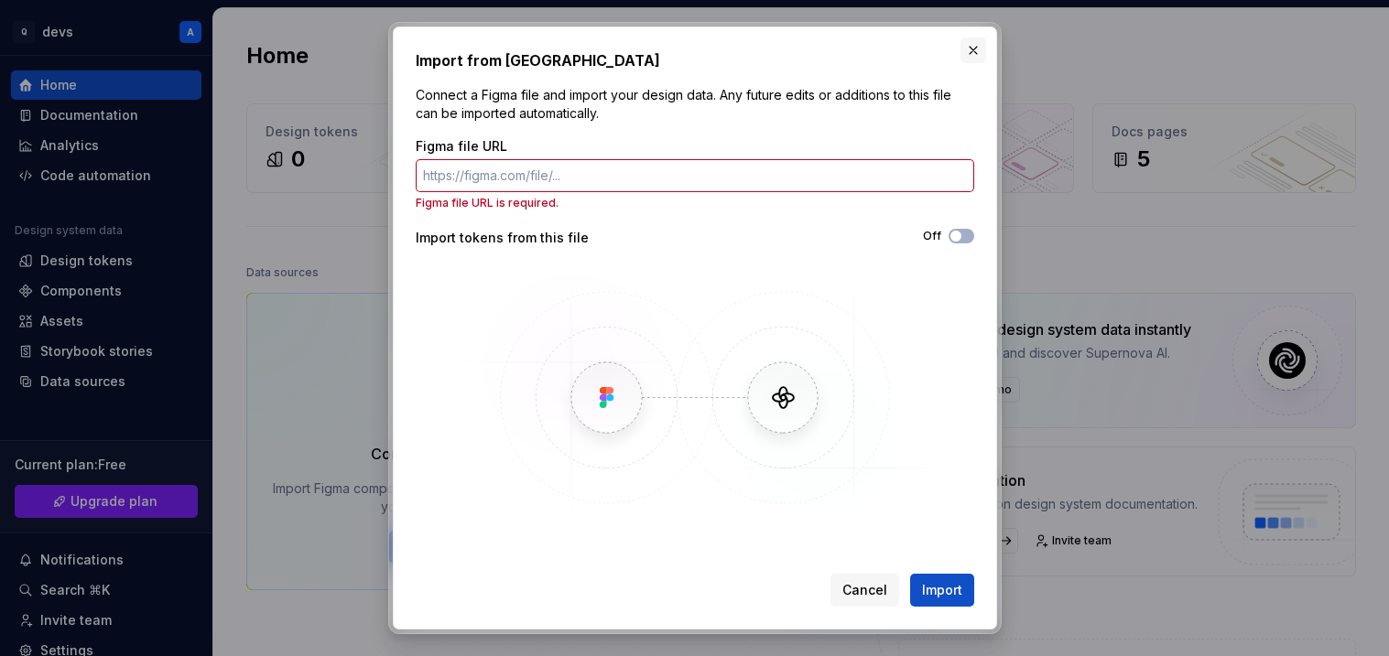
click at [971, 47] on button "button" at bounding box center [973, 51] width 26 height 26
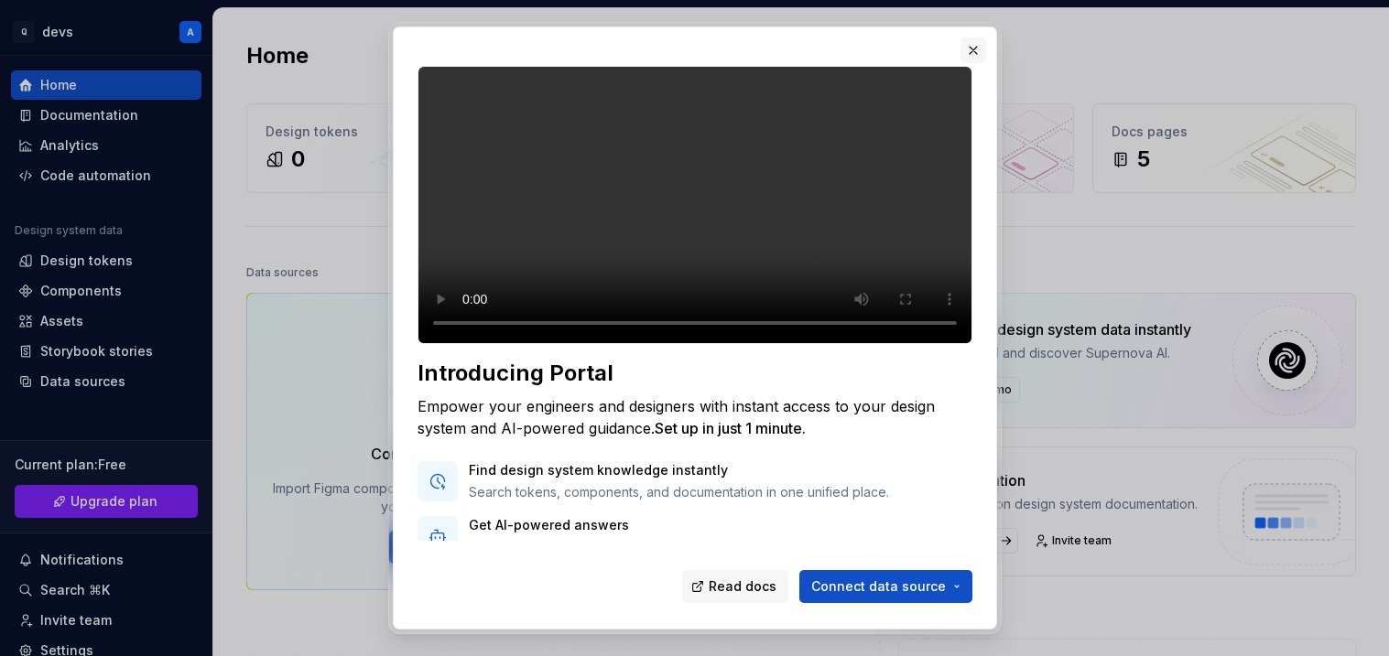
click at [969, 48] on button "button" at bounding box center [973, 51] width 26 height 26
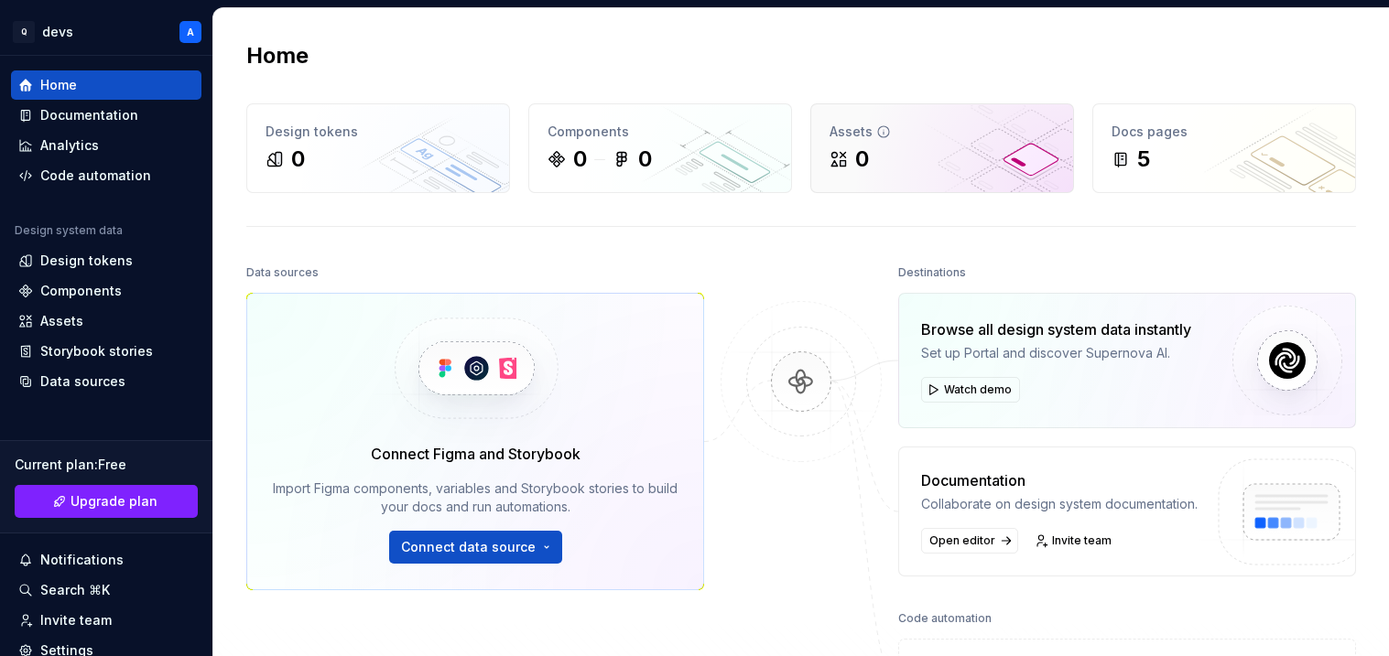
click at [888, 153] on div "0" at bounding box center [941, 159] width 225 height 29
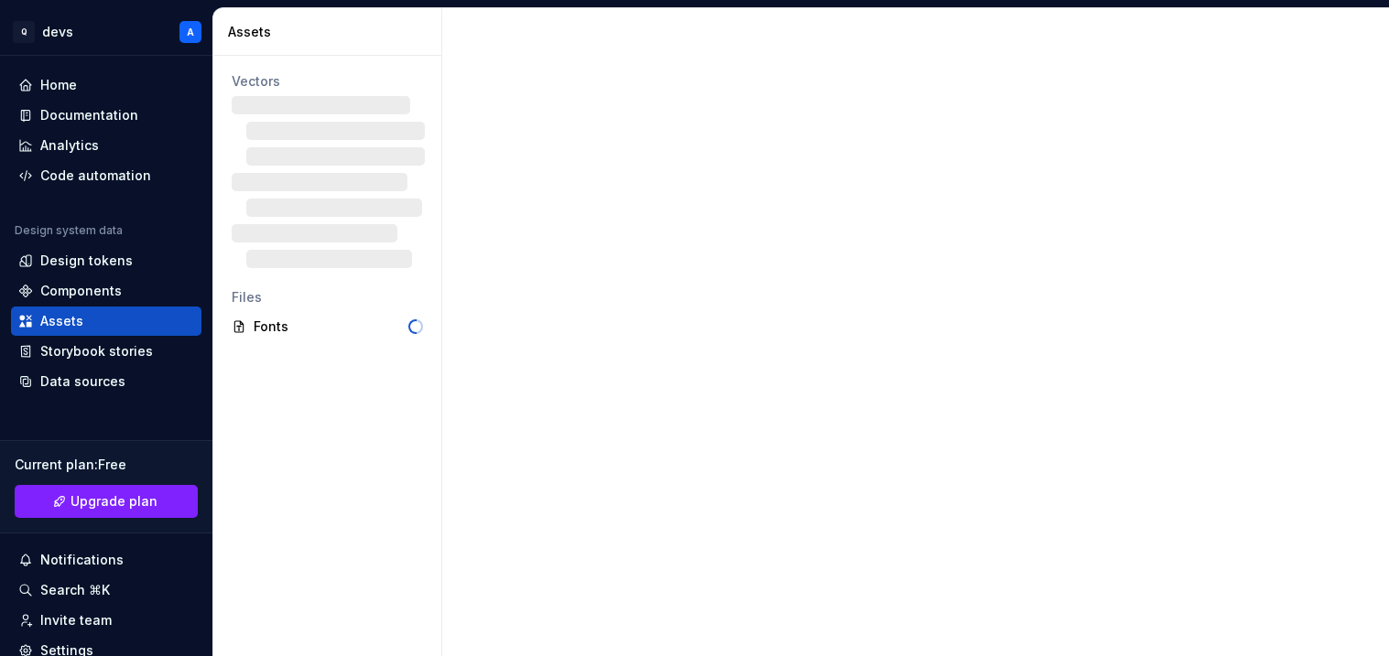
click at [769, 159] on div at bounding box center [915, 332] width 947 height 648
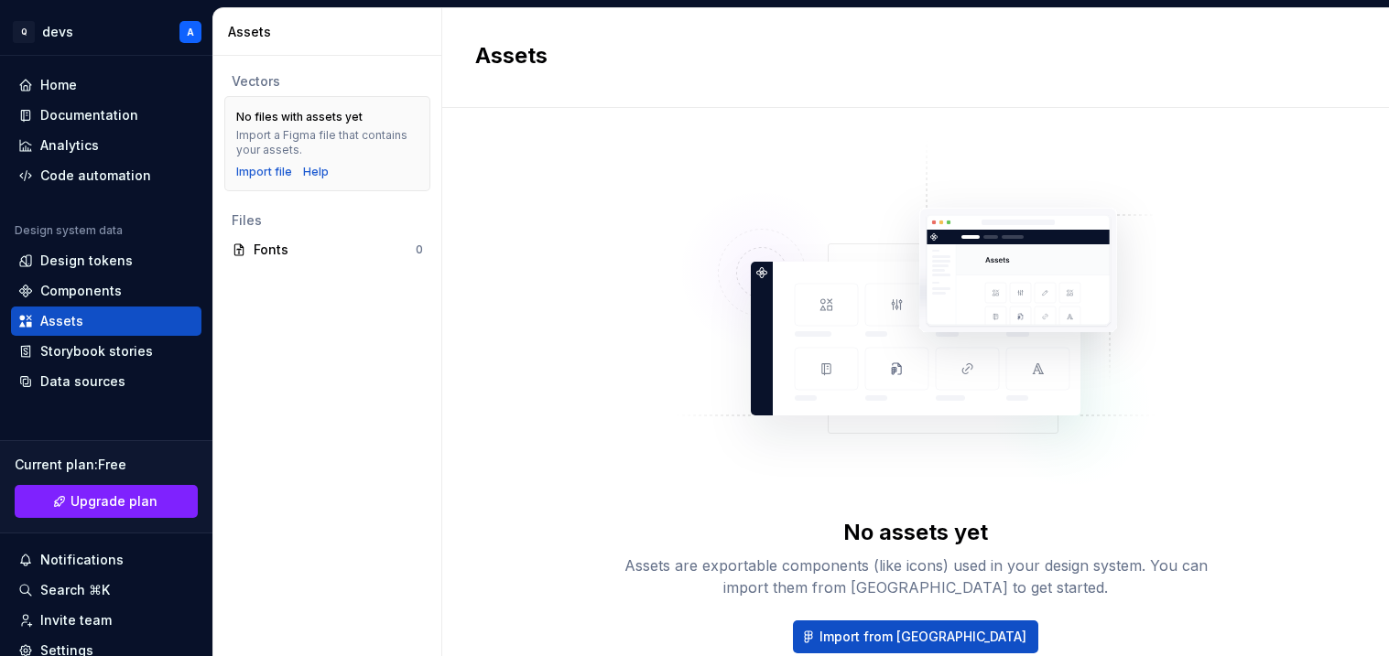
click at [291, 154] on div "Import a Figma file that contains your assets." at bounding box center [327, 142] width 182 height 29
click at [133, 555] on div "Notifications" at bounding box center [106, 560] width 176 height 18
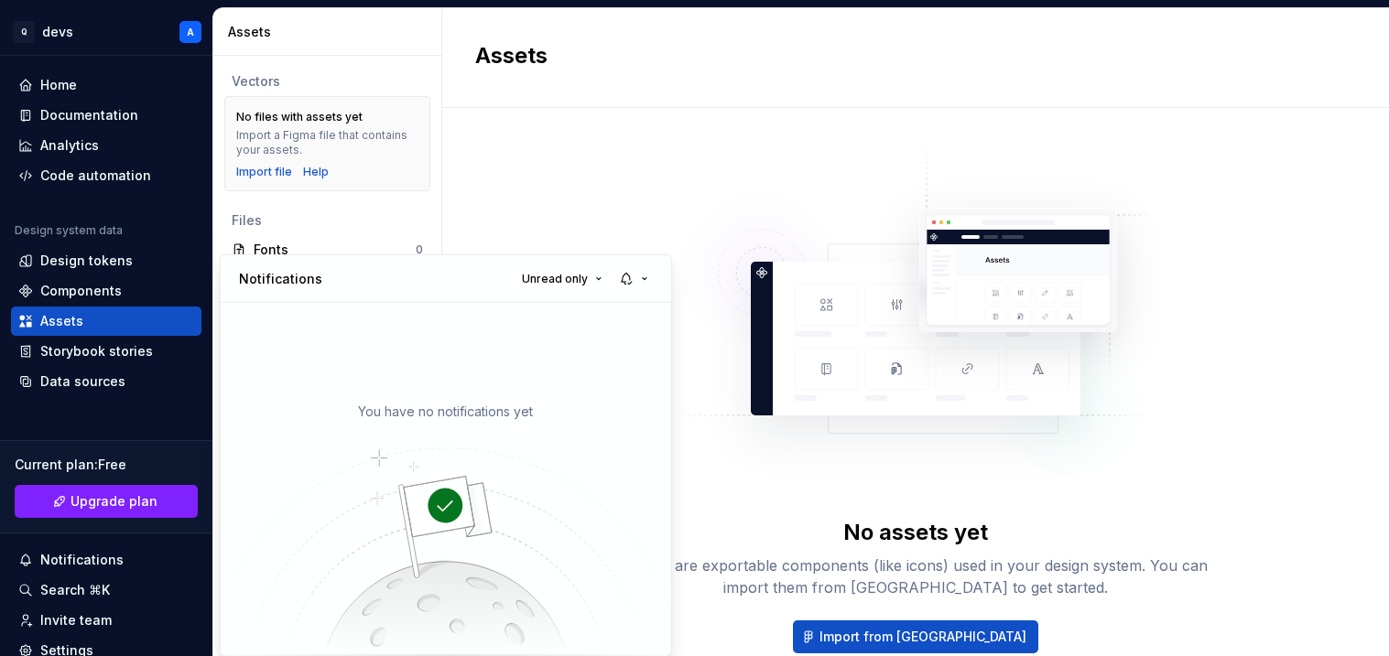
click at [94, 88] on html "Q devs A Home Documentation Analytics Code automation Design system data Design…" at bounding box center [694, 328] width 1389 height 656
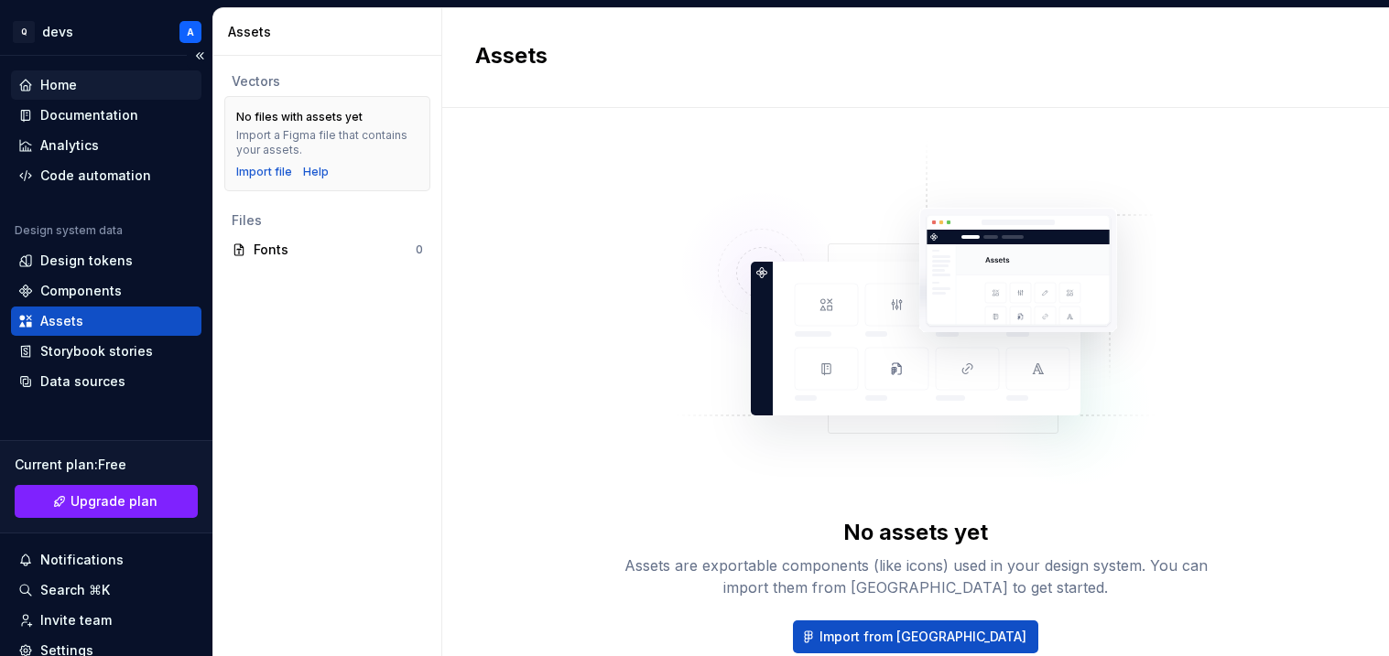
click at [81, 83] on div "Home" at bounding box center [106, 85] width 176 height 18
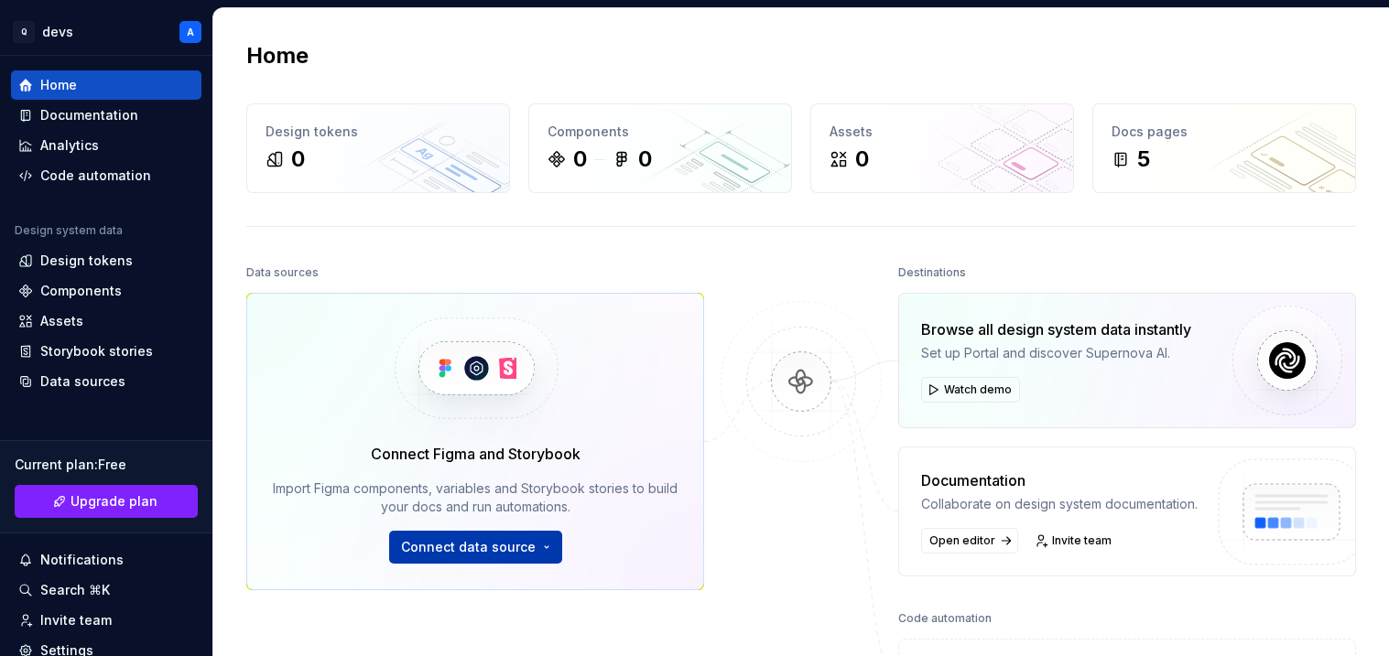
click at [501, 562] on button "Connect data source" at bounding box center [475, 547] width 173 height 33
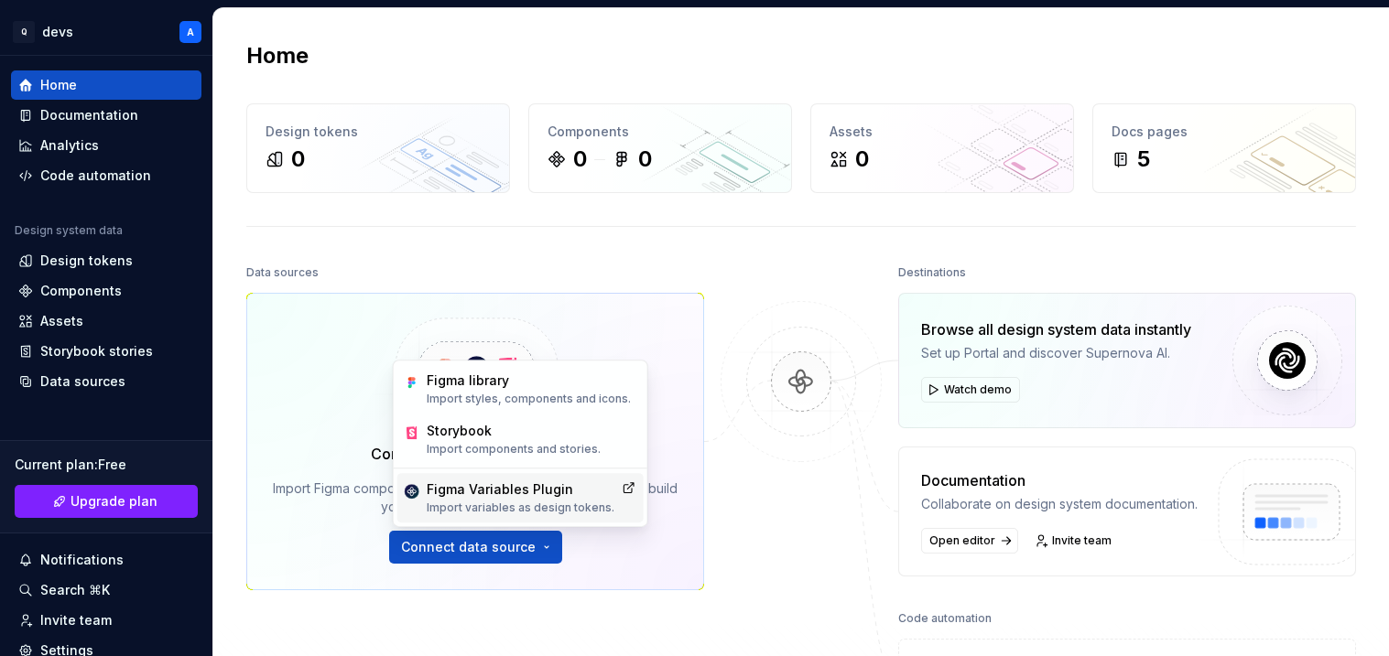
click at [538, 501] on p "Import variables as design tokens." at bounding box center [521, 508] width 188 height 15
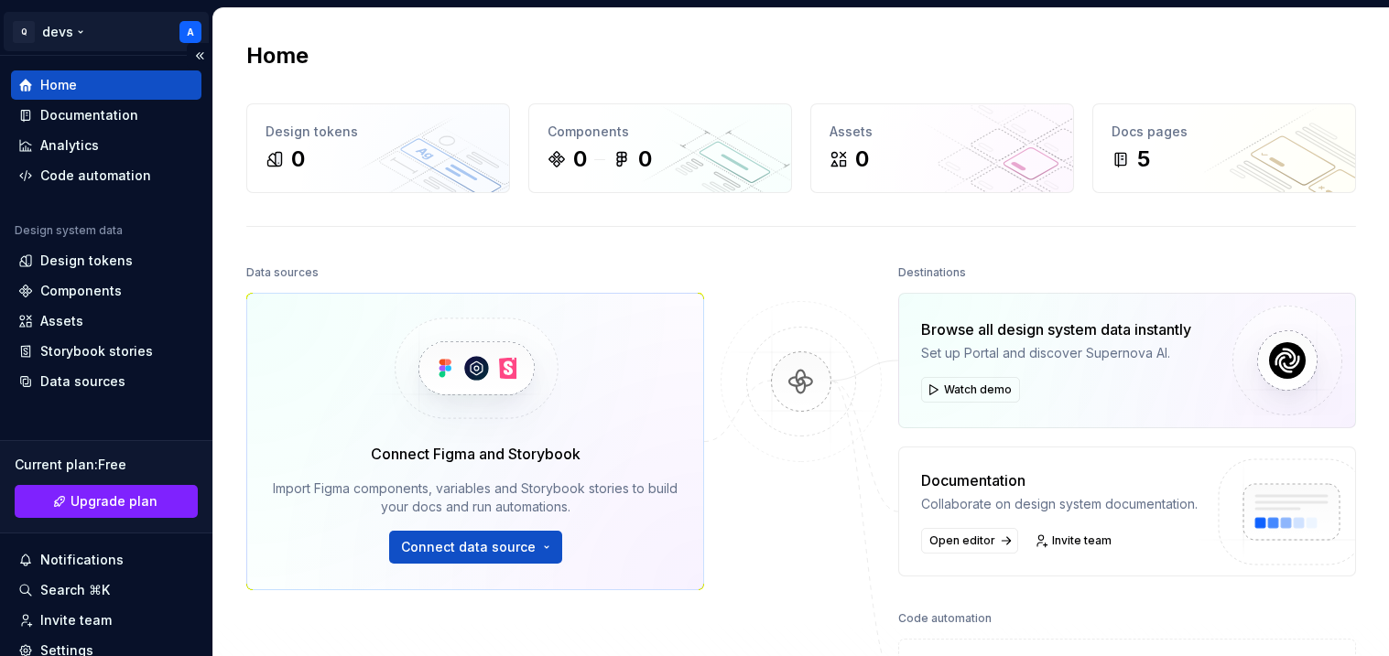
click at [188, 28] on html "Q devs A Home Documentation Analytics Code automation Design system data Design…" at bounding box center [694, 328] width 1389 height 656
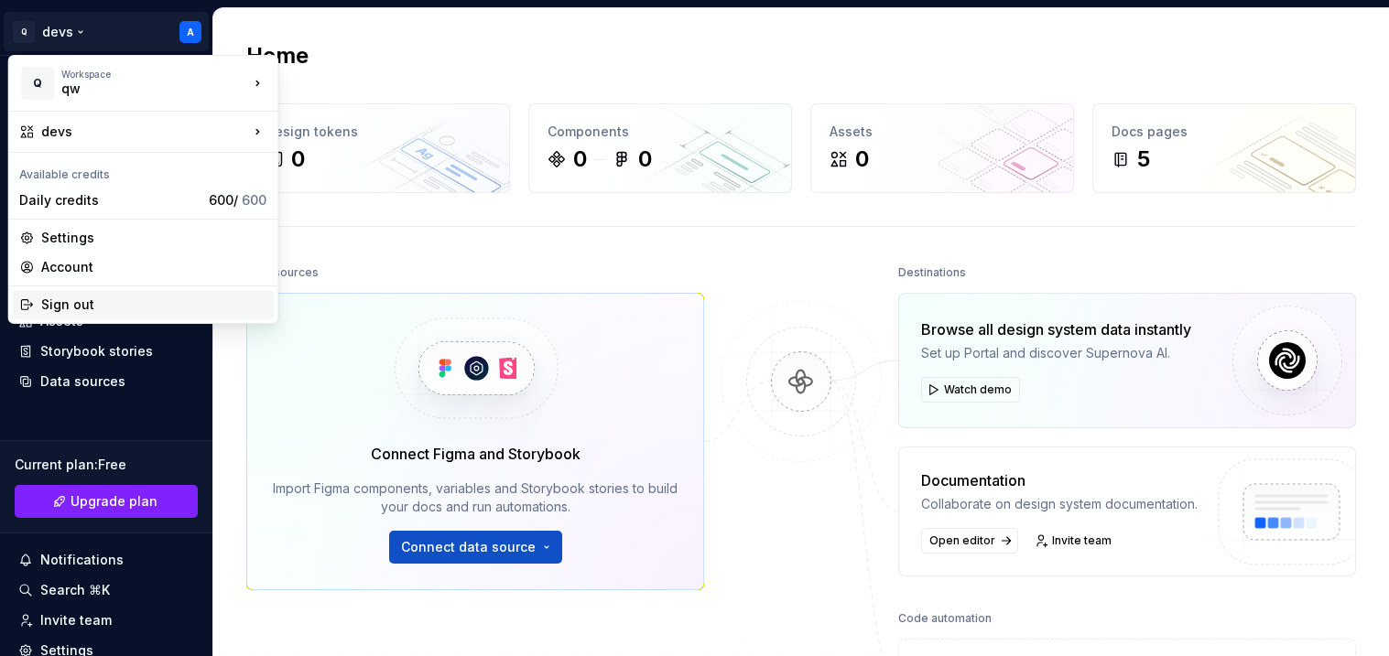
click at [120, 311] on div "Sign out" at bounding box center [153, 305] width 225 height 18
